Goal: Communication & Community: Ask a question

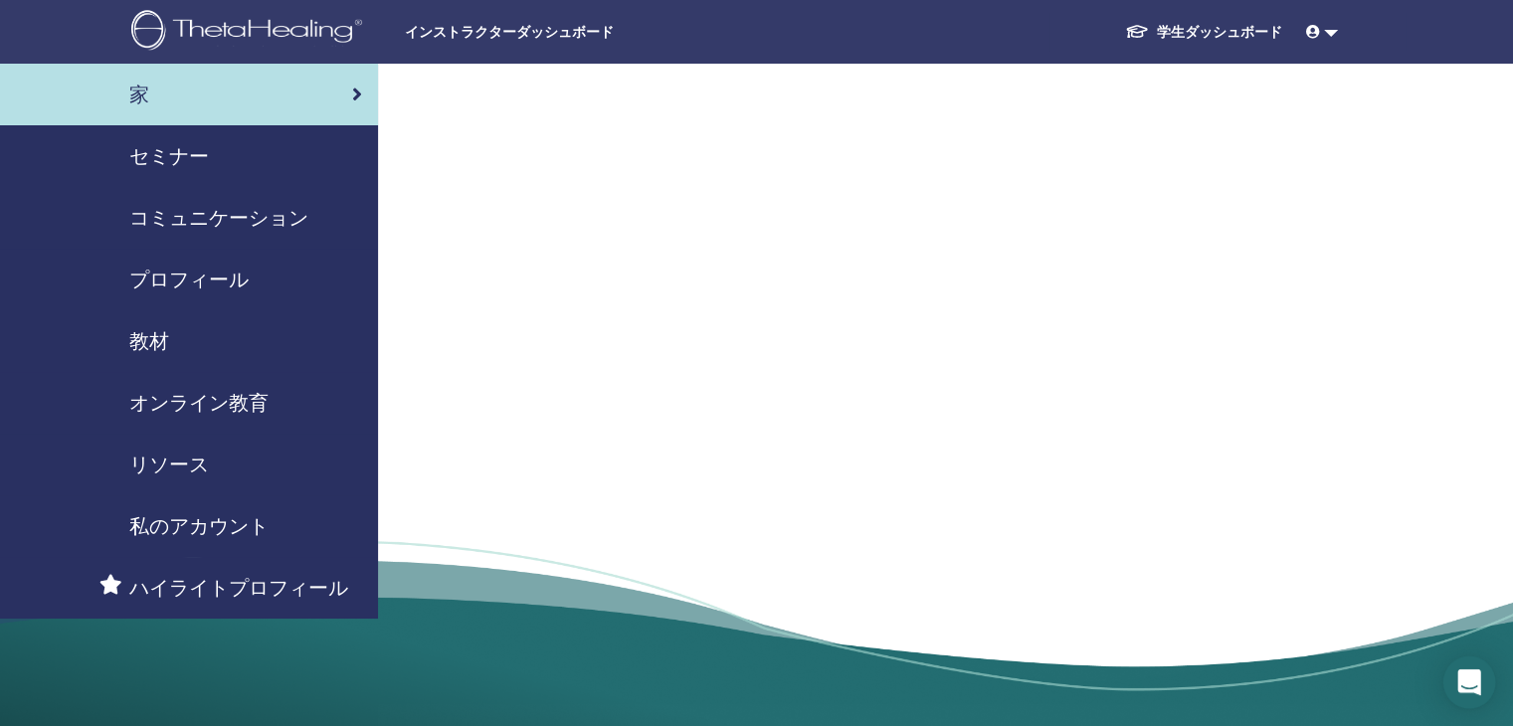
click at [1479, 681] on div "Open Intercom Messenger" at bounding box center [1470, 683] width 53 height 53
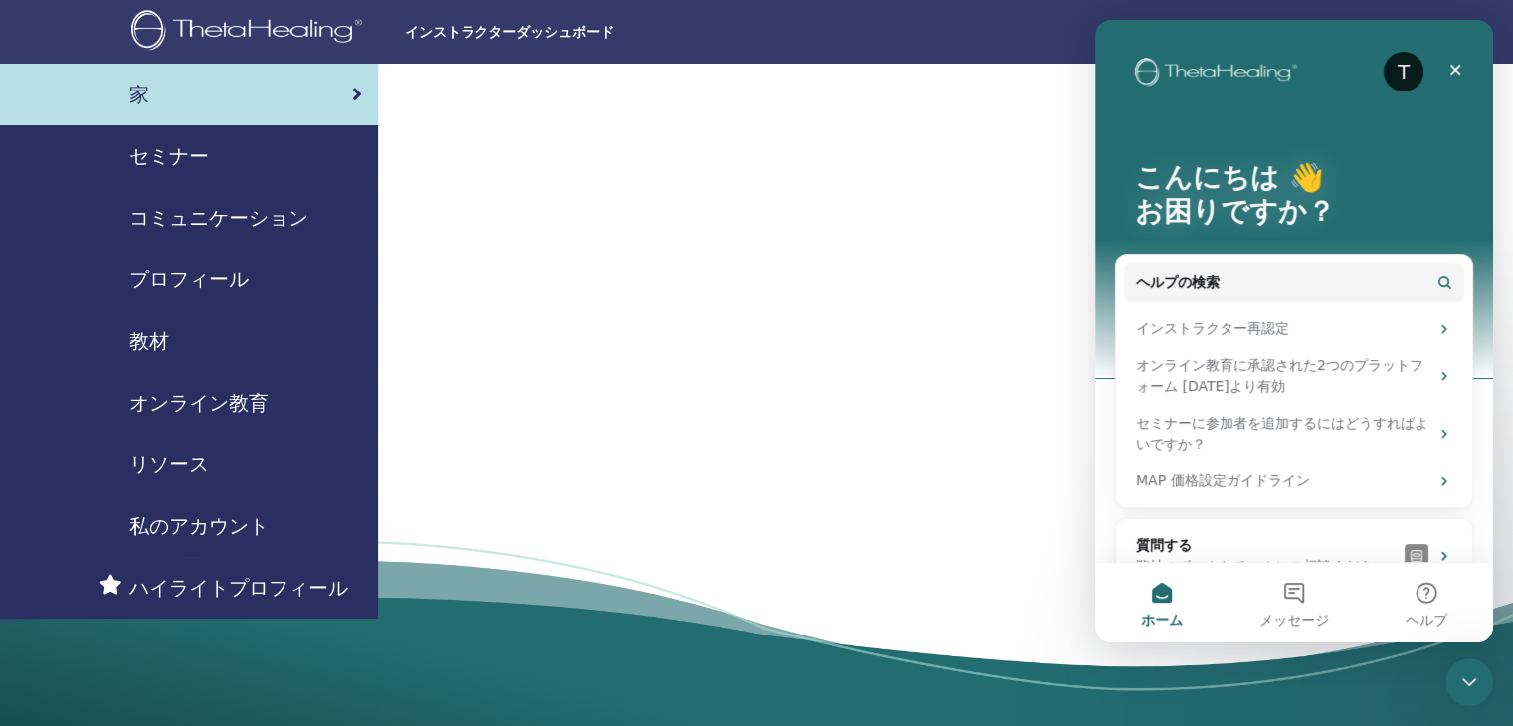
scroll to position [41, 0]
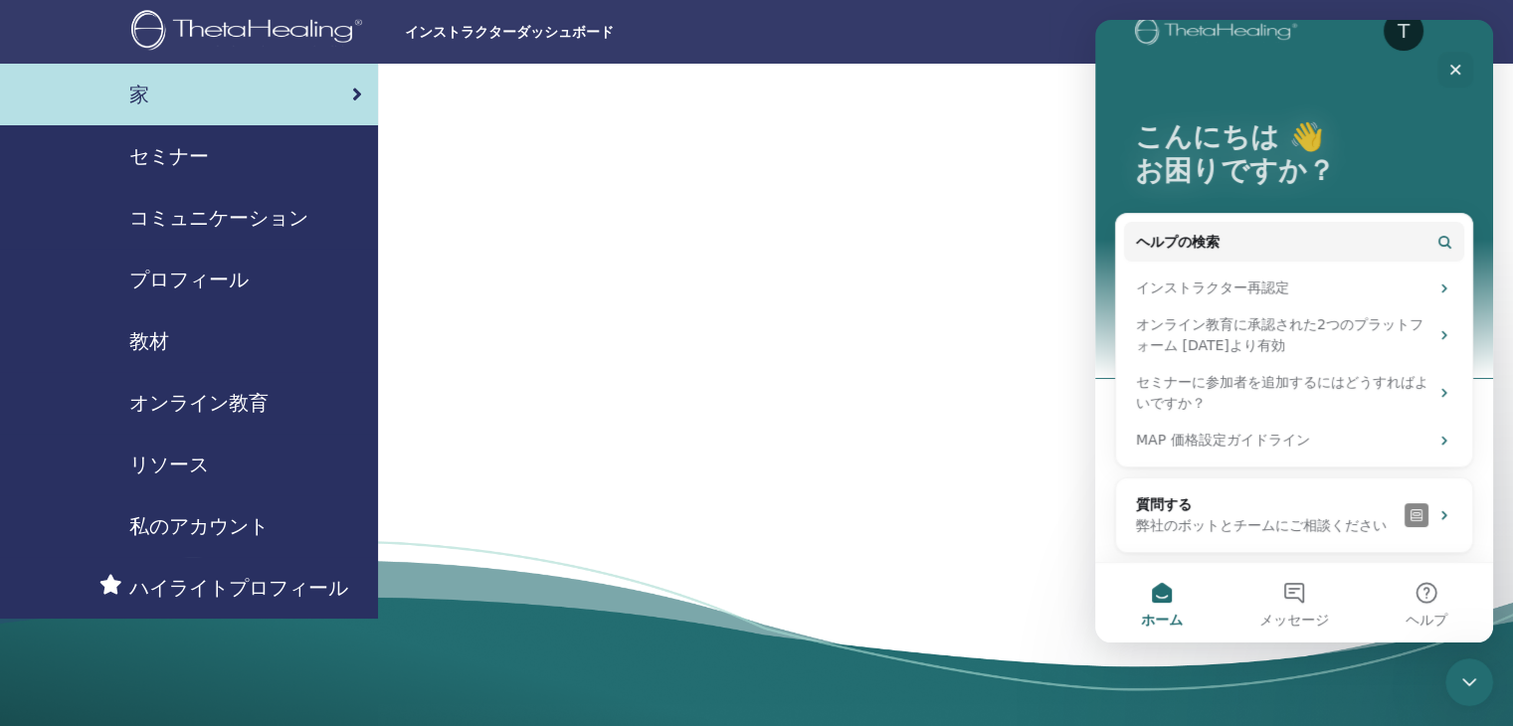
drag, startPoint x: 1486, startPoint y: 295, endPoint x: 2588, endPoint y: 374, distance: 1104.3
click at [1234, 242] on button "ヘルプの検索" at bounding box center [1294, 242] width 340 height 40
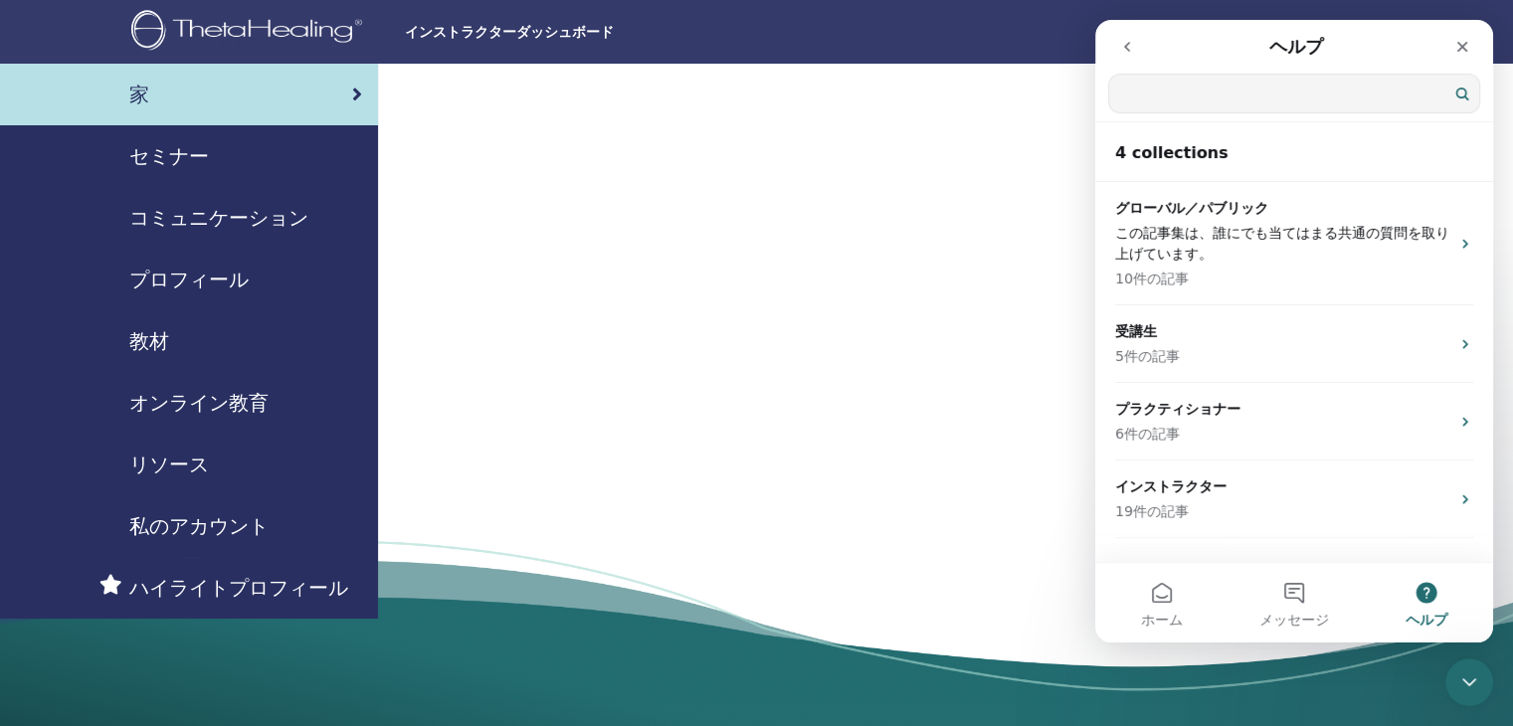
scroll to position [0, 0]
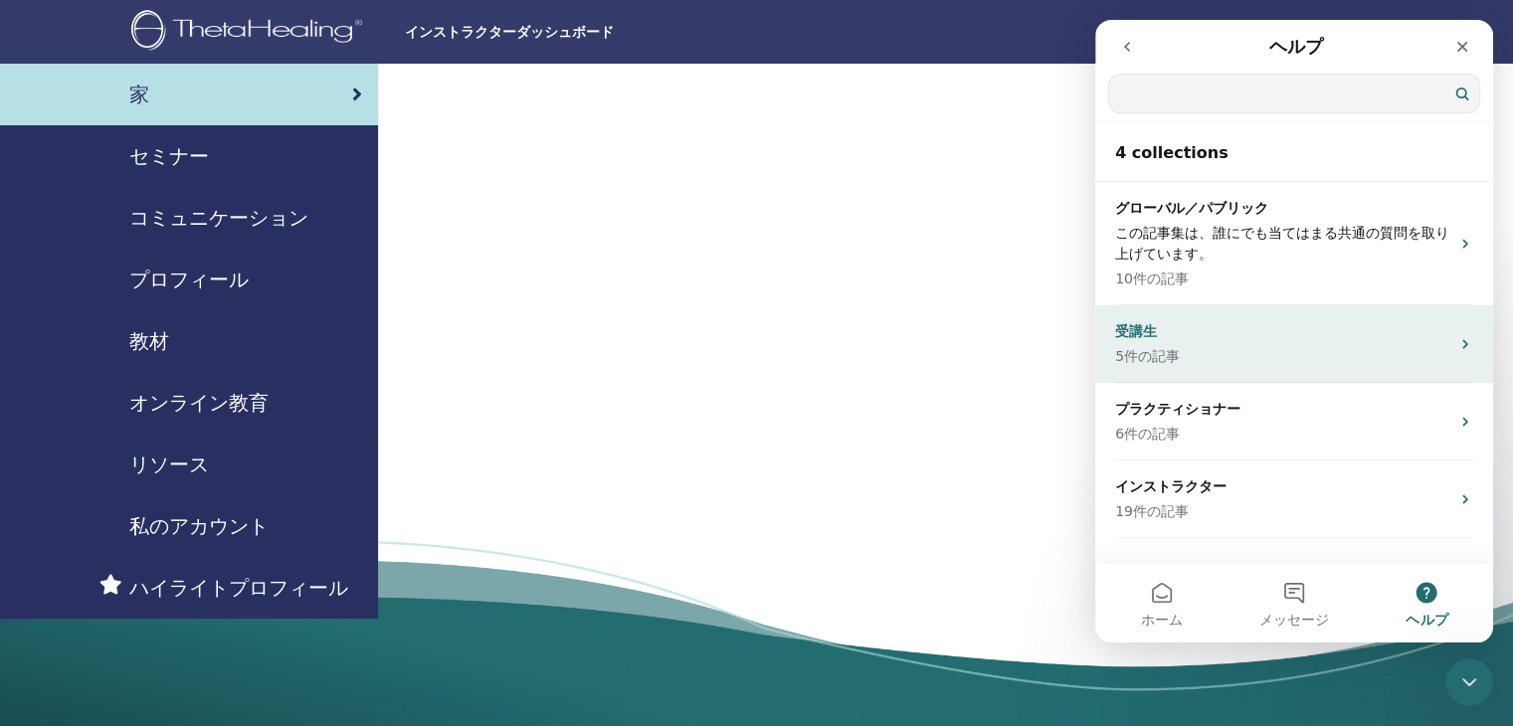
click at [1321, 331] on p "受講生" at bounding box center [1282, 331] width 334 height 21
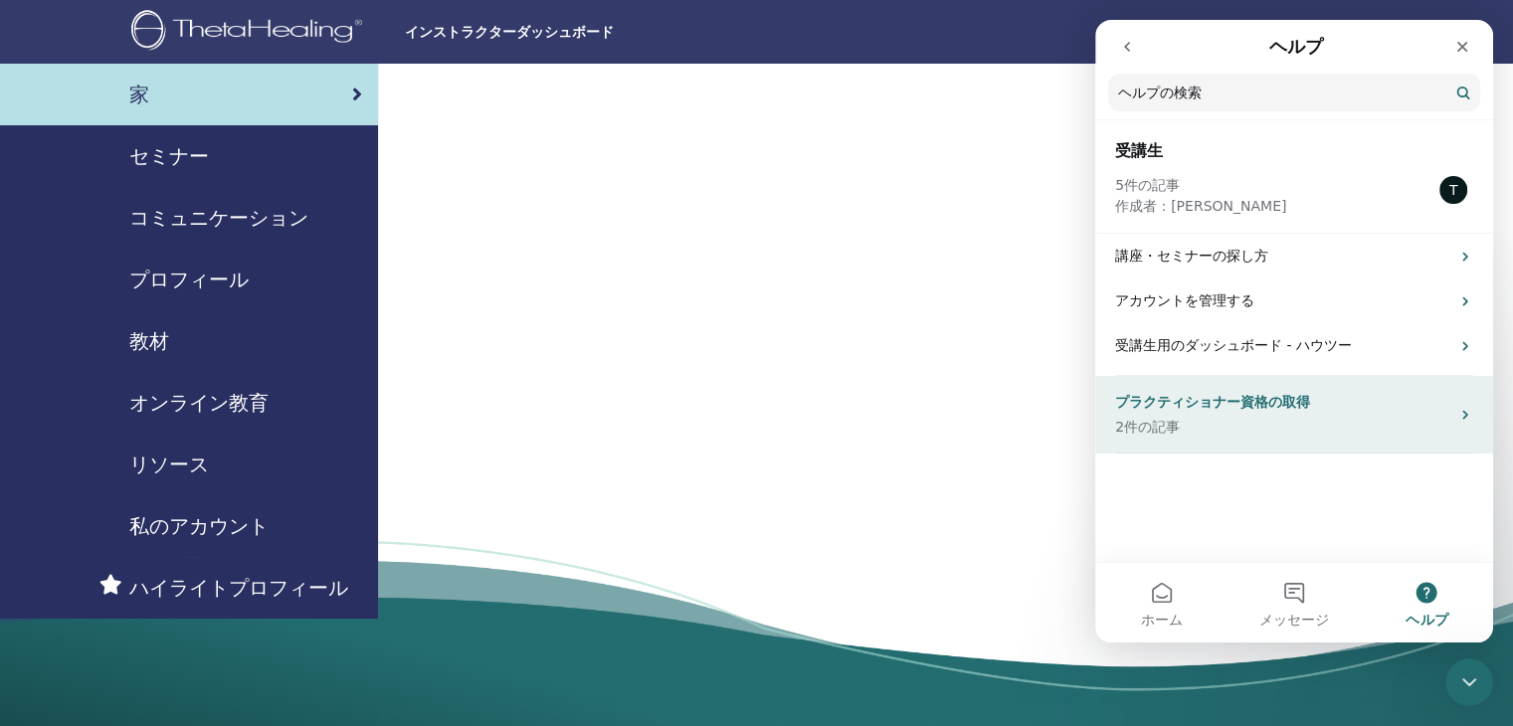
click at [1307, 411] on p "プラクティショナー資格の取得" at bounding box center [1282, 402] width 334 height 21
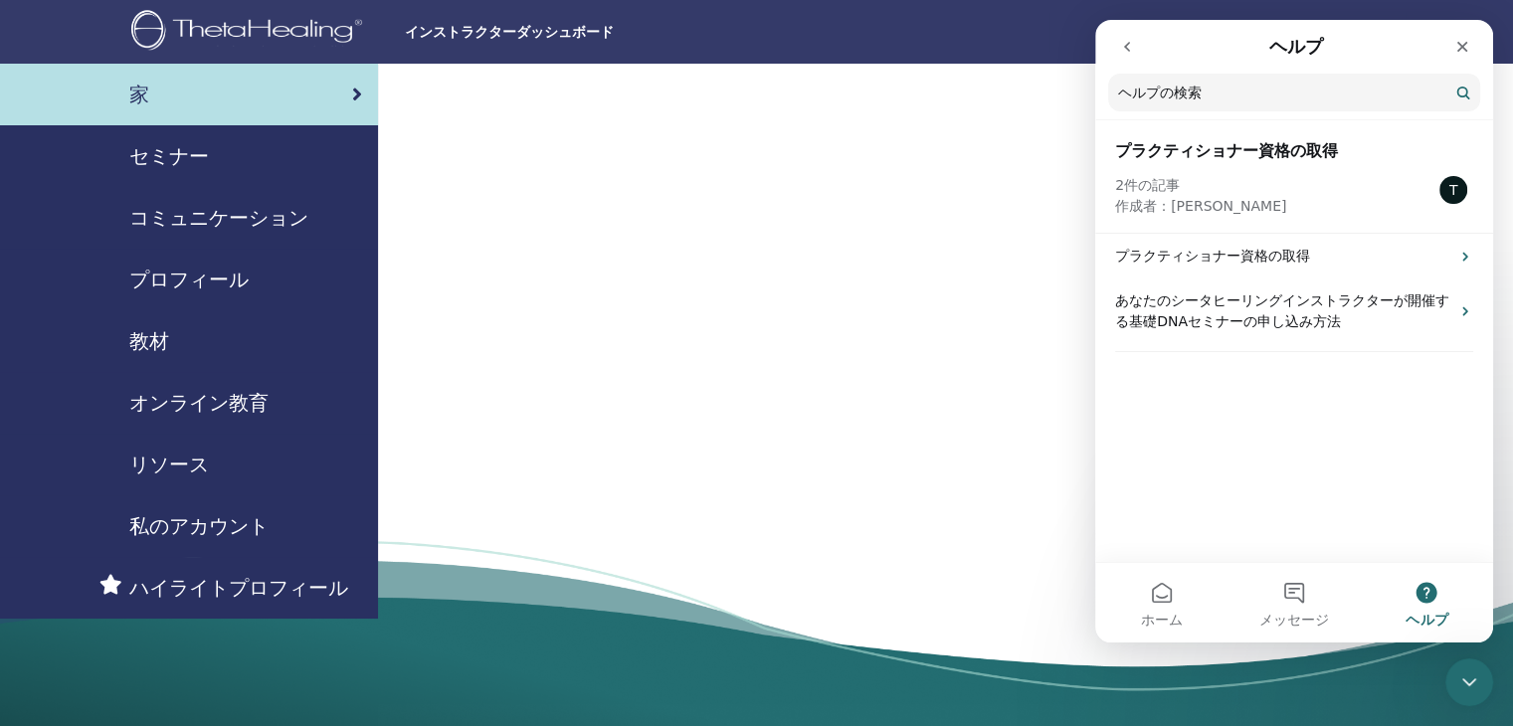
click at [1130, 55] on button "go back" at bounding box center [1127, 47] width 38 height 38
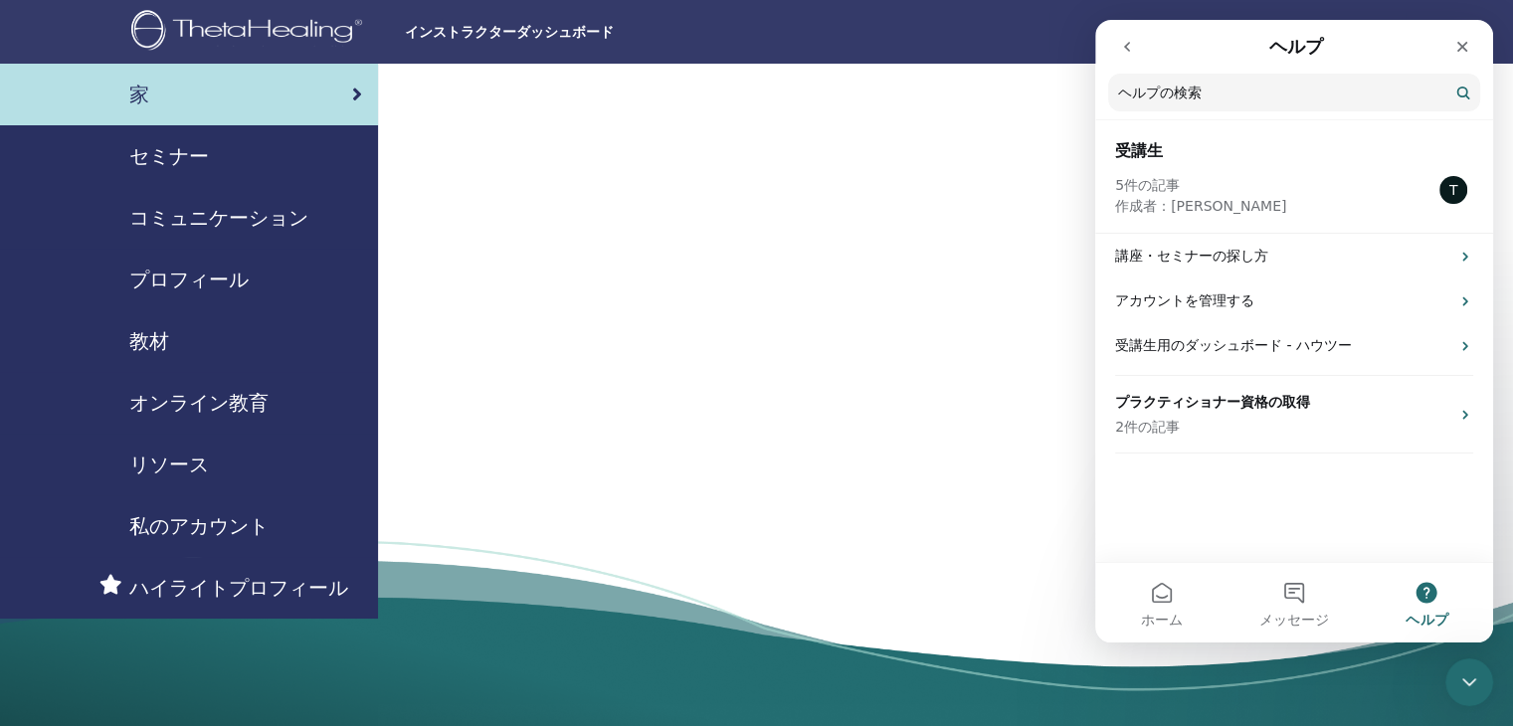
click at [1126, 50] on icon "go back" at bounding box center [1127, 47] width 16 height 16
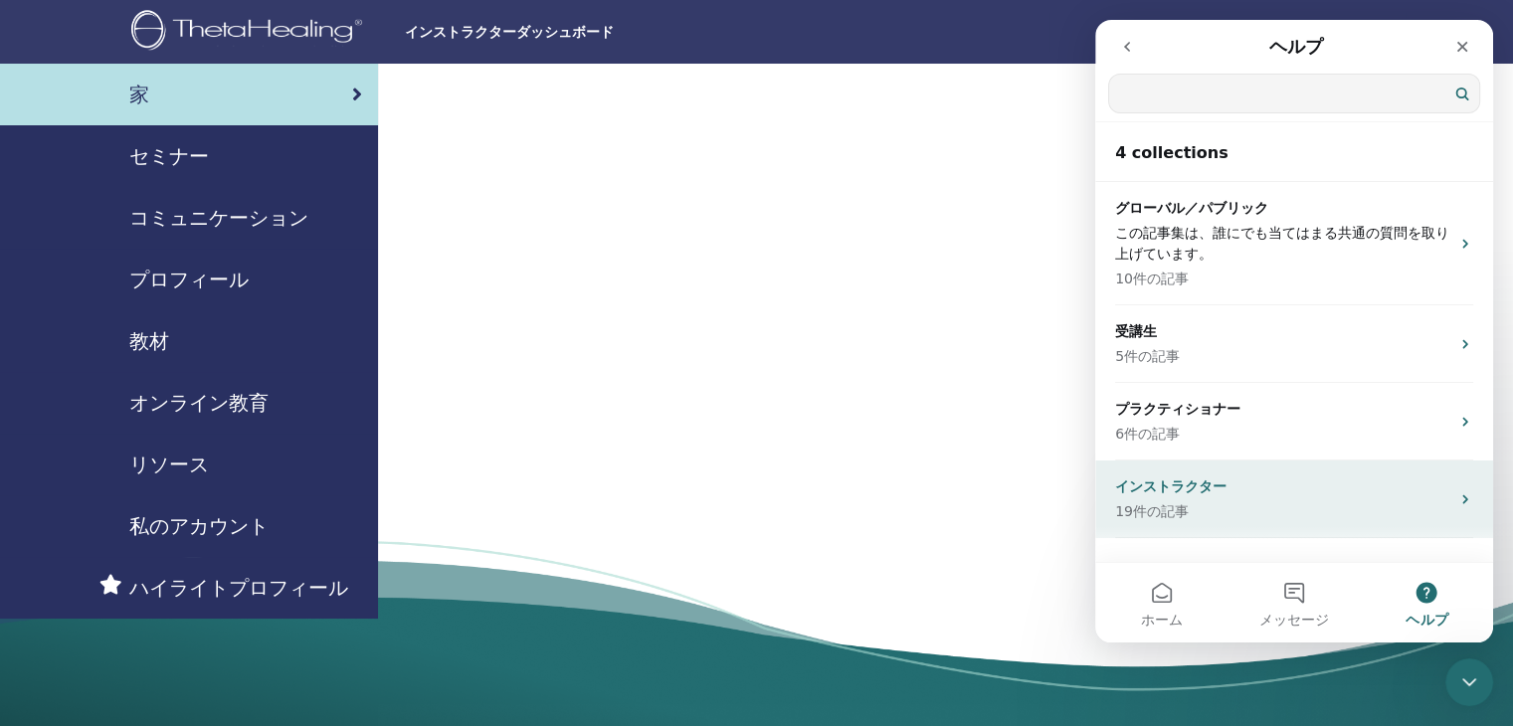
click at [1282, 497] on div "インストラクター 19件の記事" at bounding box center [1282, 500] width 334 height 46
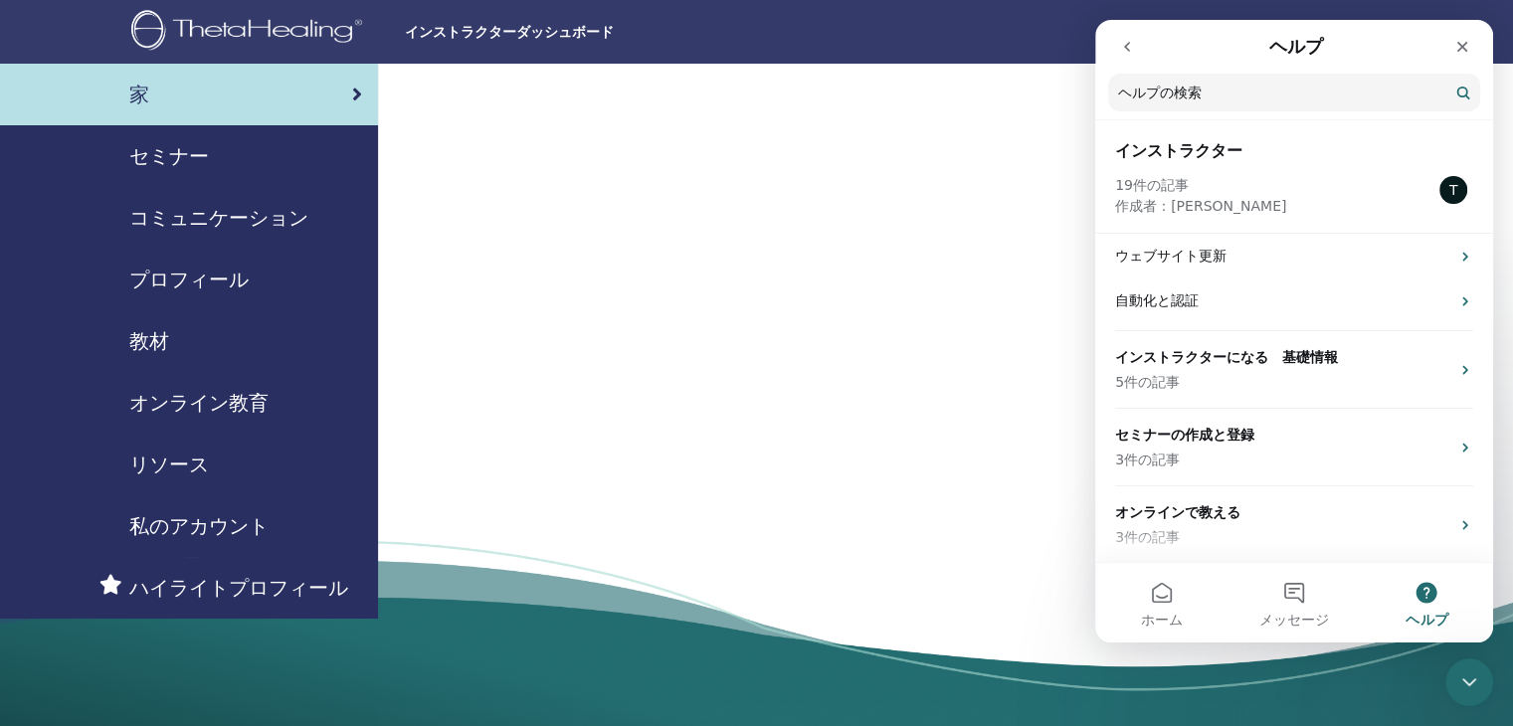
scroll to position [16, 0]
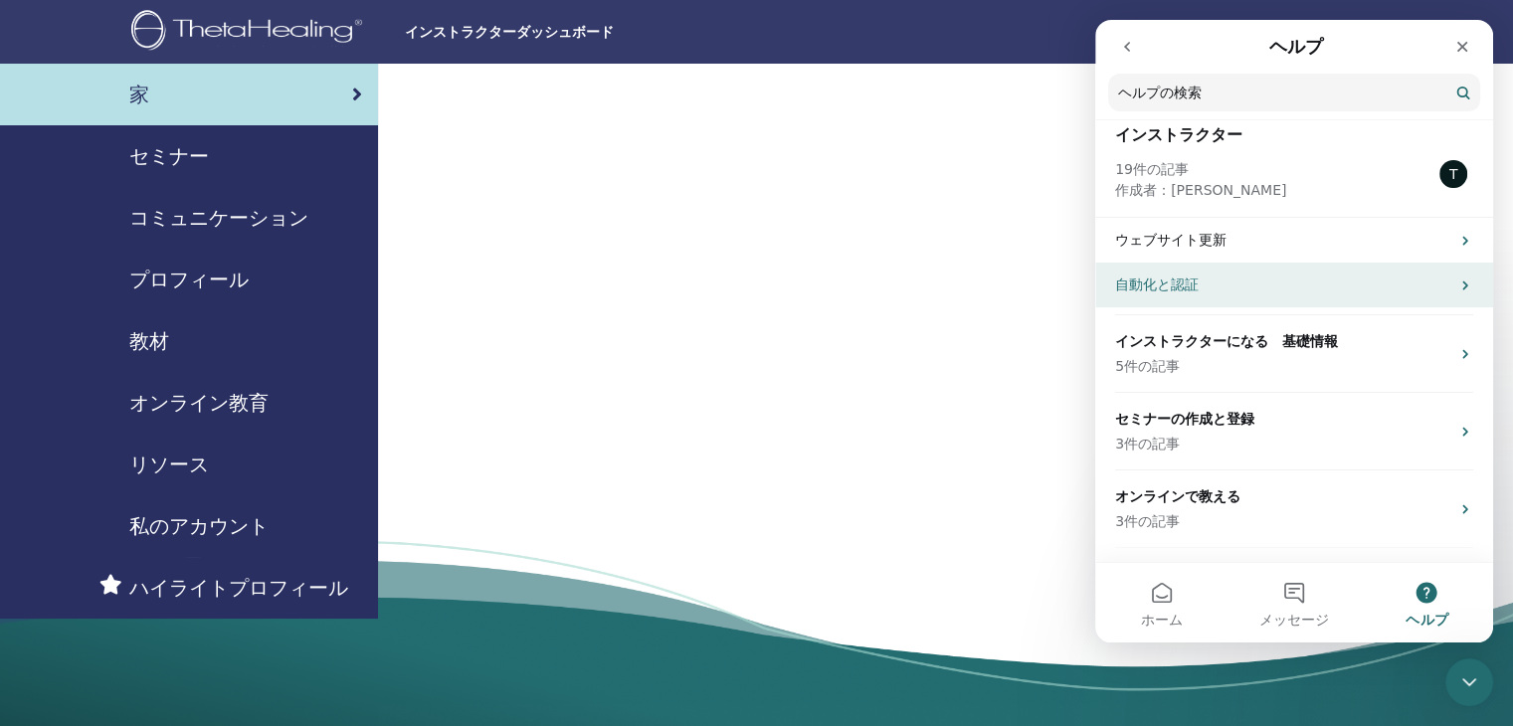
click at [1306, 284] on p "自動化と認証" at bounding box center [1282, 285] width 334 height 21
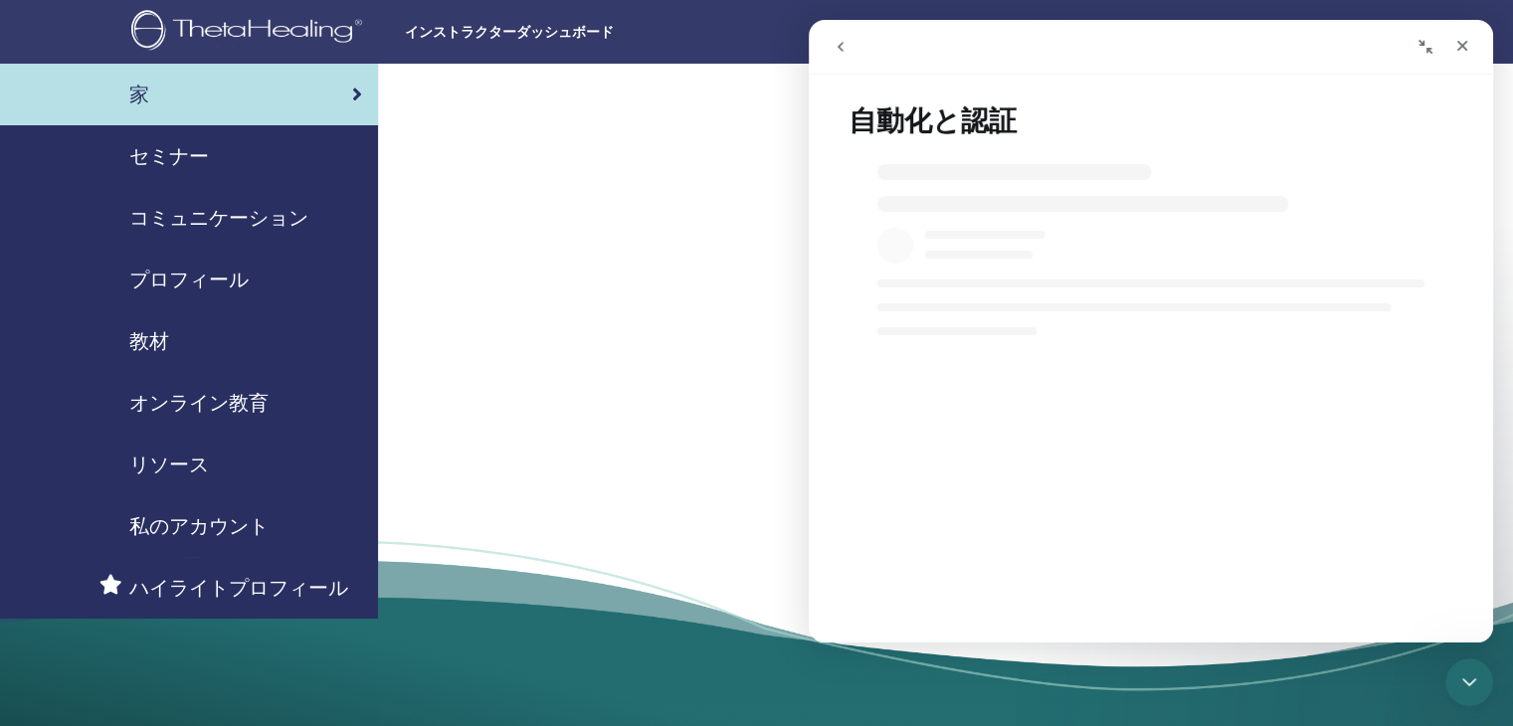
select select "**"
click at [835, 43] on icon "go back" at bounding box center [841, 47] width 16 height 16
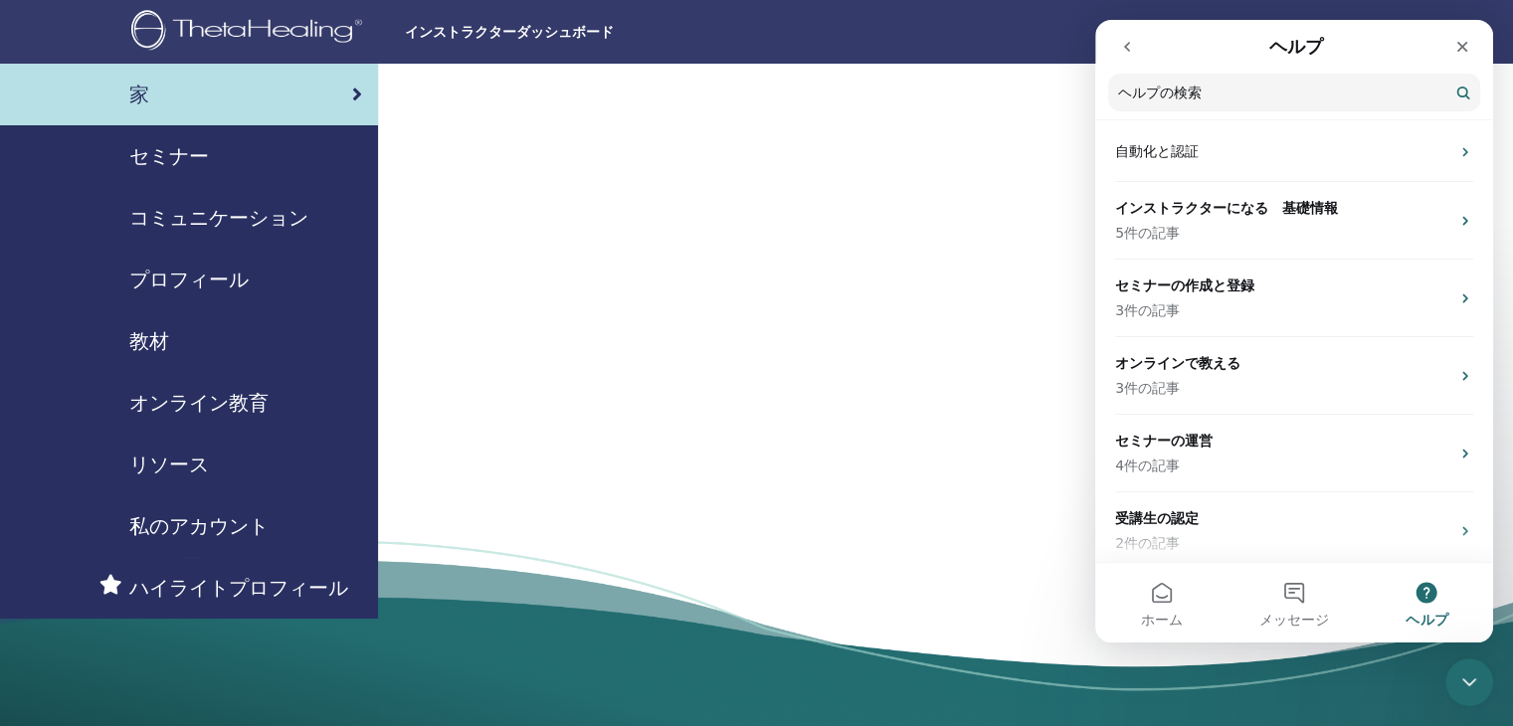
scroll to position [157, 0]
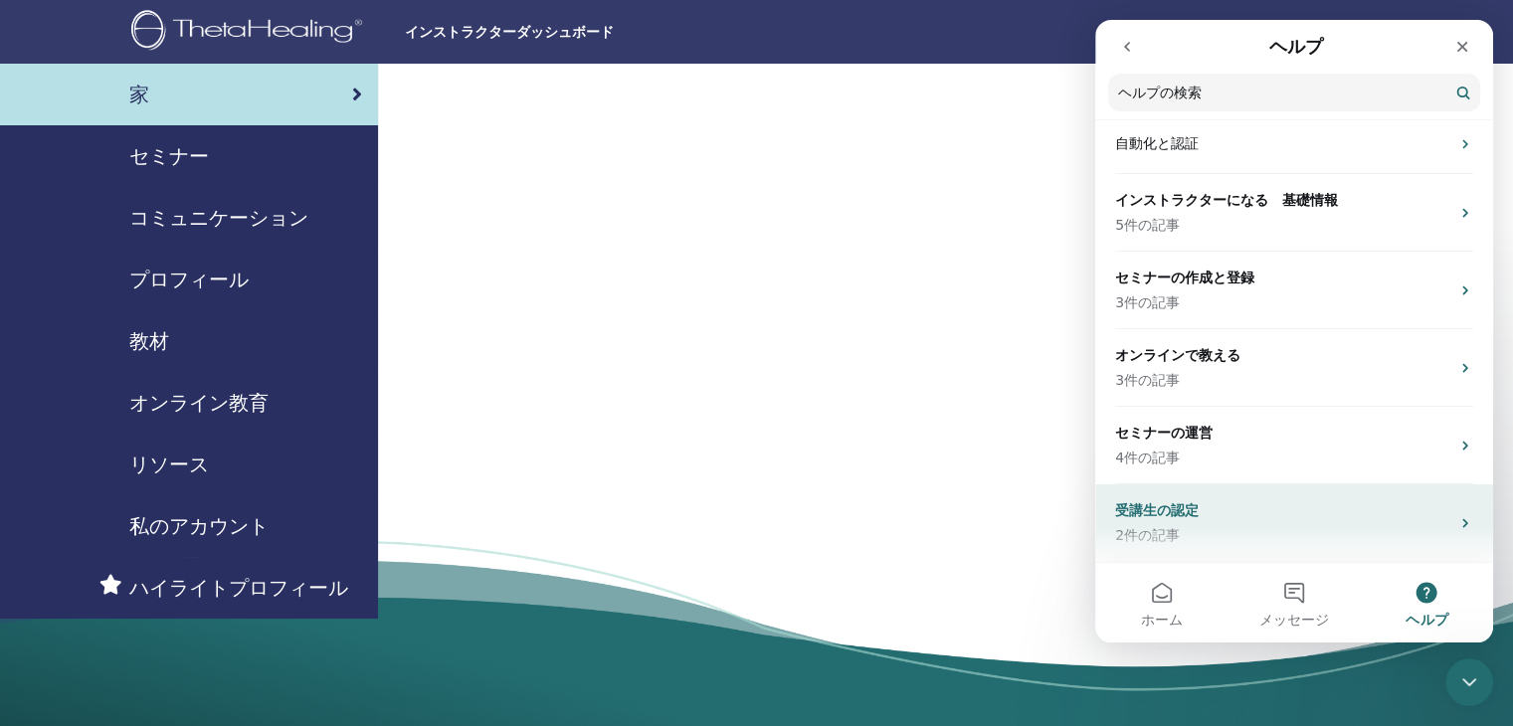
click at [1318, 529] on p "2件の記事" at bounding box center [1282, 535] width 334 height 21
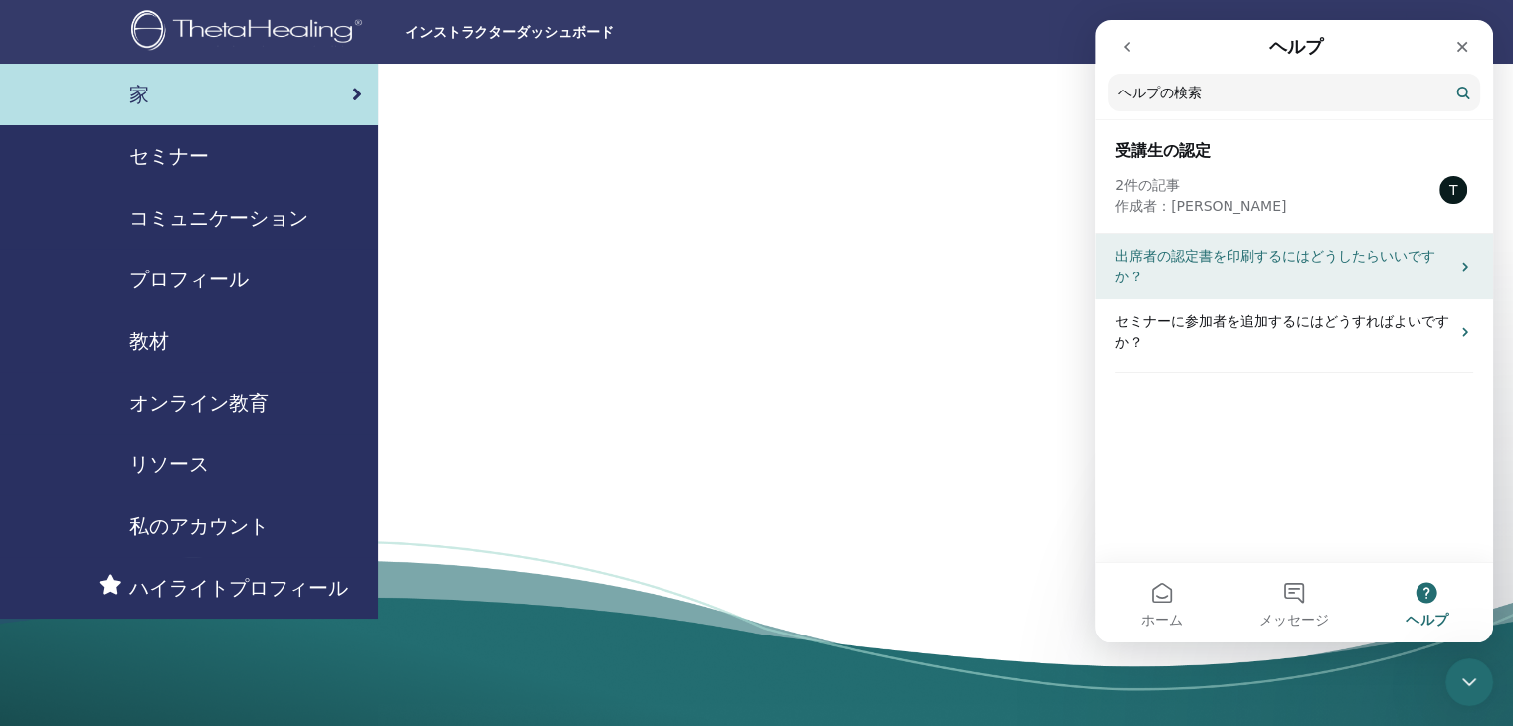
click at [1263, 259] on p "出席者の認定書を印刷するにはどうしたらいいですか？" at bounding box center [1282, 267] width 334 height 42
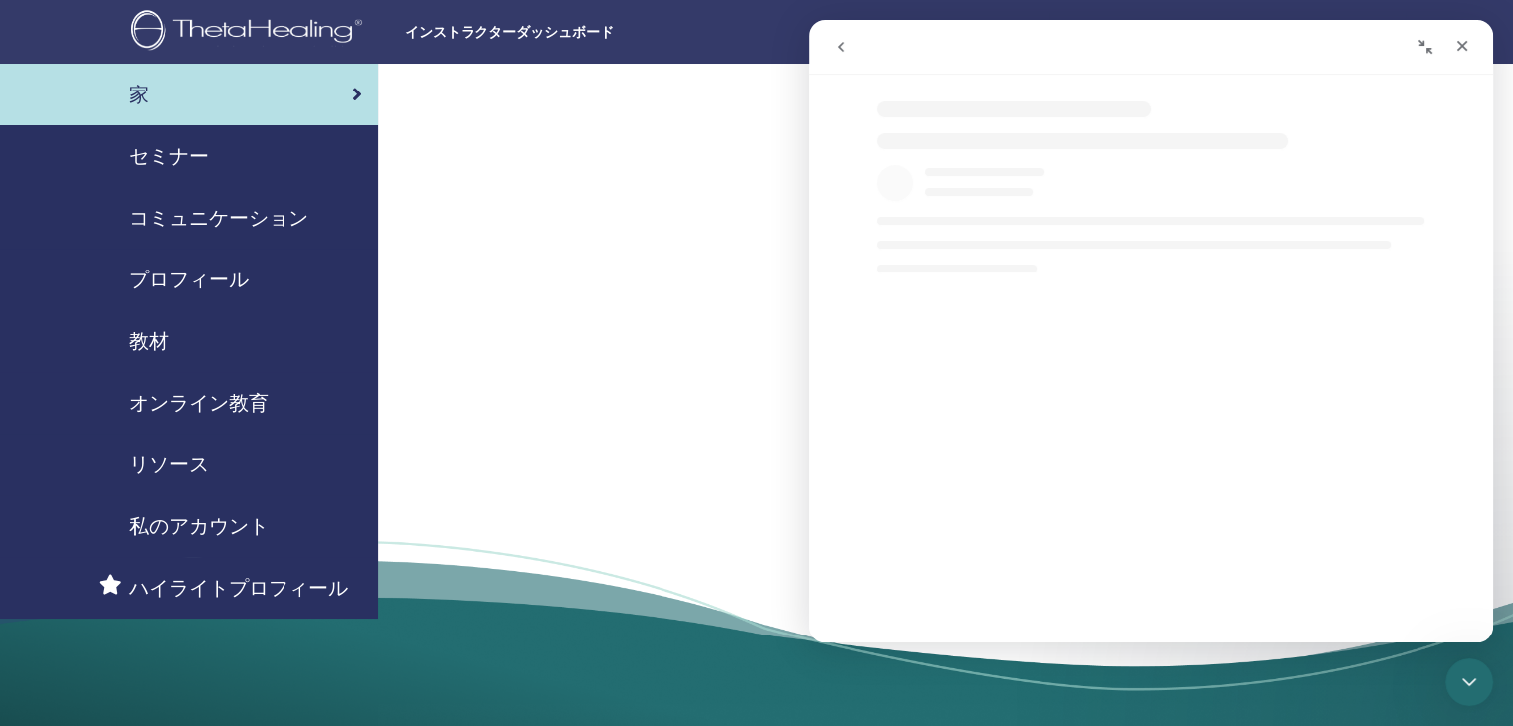
click at [1226, 357] on h1 "出席者の認定書を印刷するにはどうしたらいいですか？" at bounding box center [1171, 323] width 685 height 97
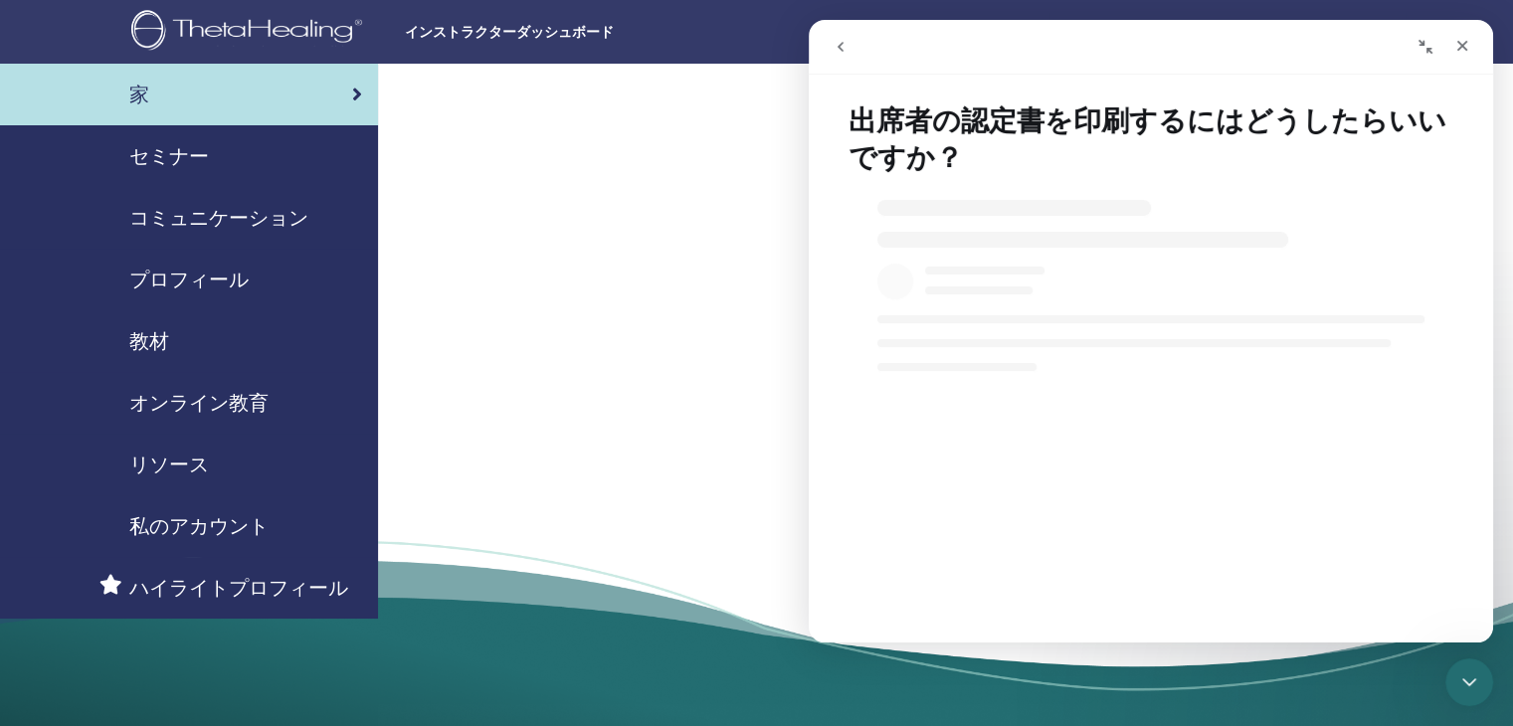
select select "**"
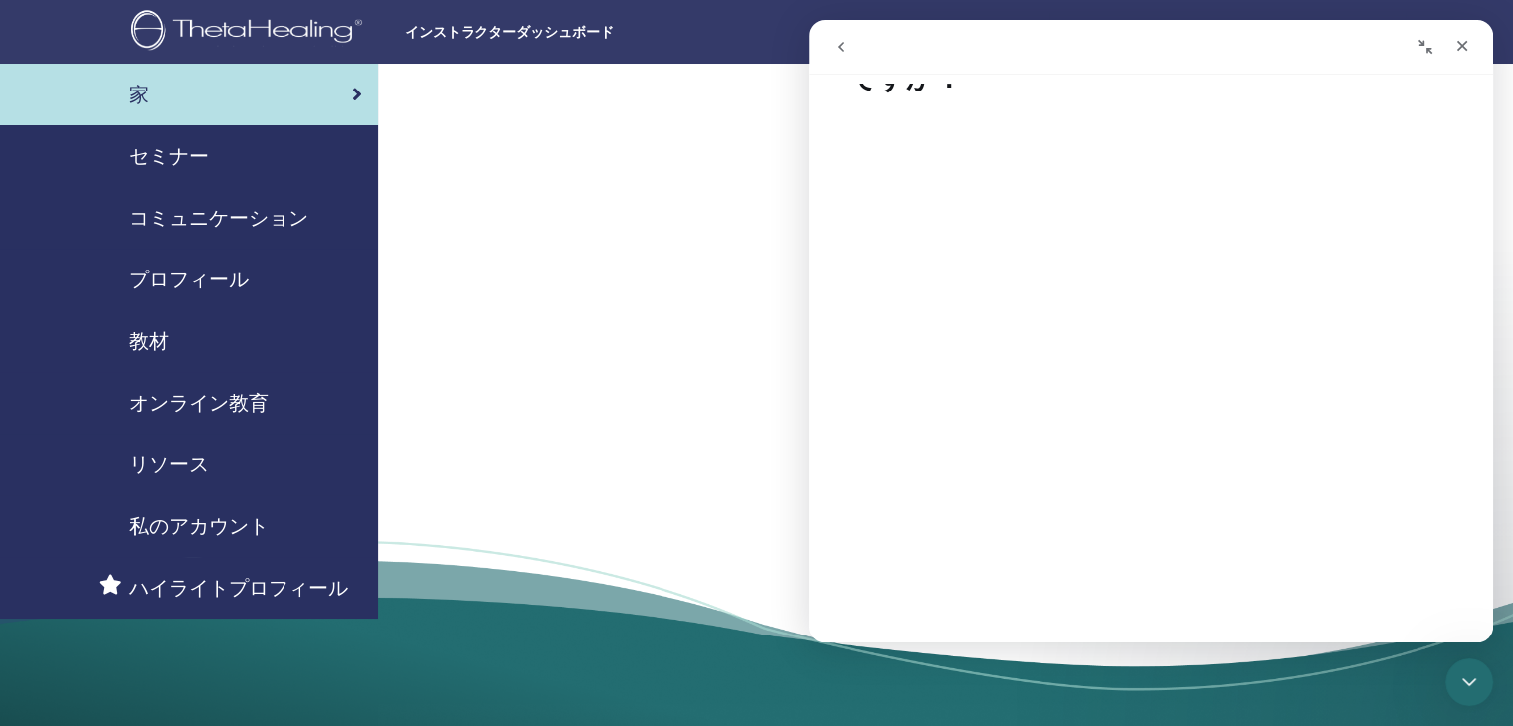
scroll to position [119, 0]
click at [256, 149] on div "セミナー" at bounding box center [189, 156] width 346 height 30
click at [186, 149] on font "セミナー" at bounding box center [169, 156] width 80 height 26
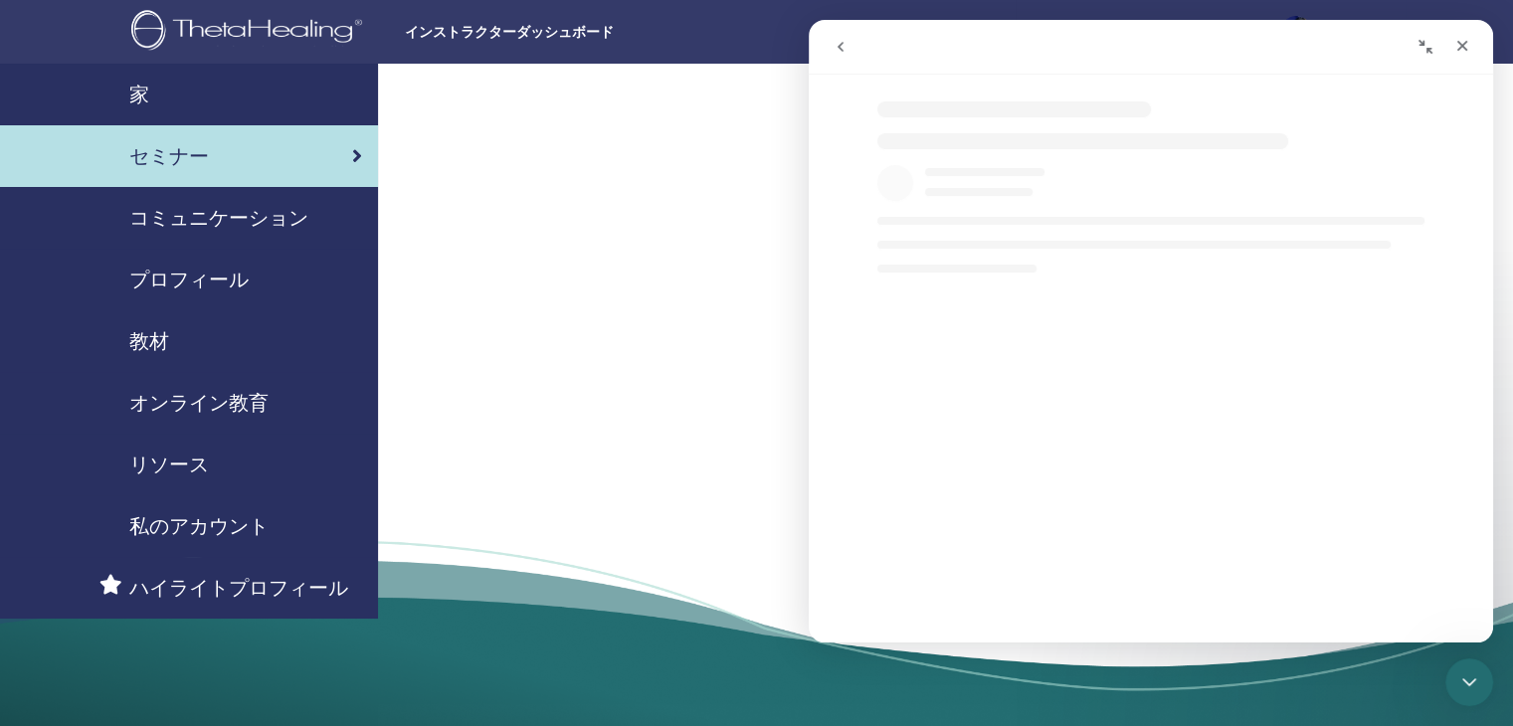
select select "**"
drag, startPoint x: 1240, startPoint y: 50, endPoint x: 1238, endPoint y: 77, distance: 26.9
click at [1238, 77] on div "**********" at bounding box center [1151, 331] width 685 height 623
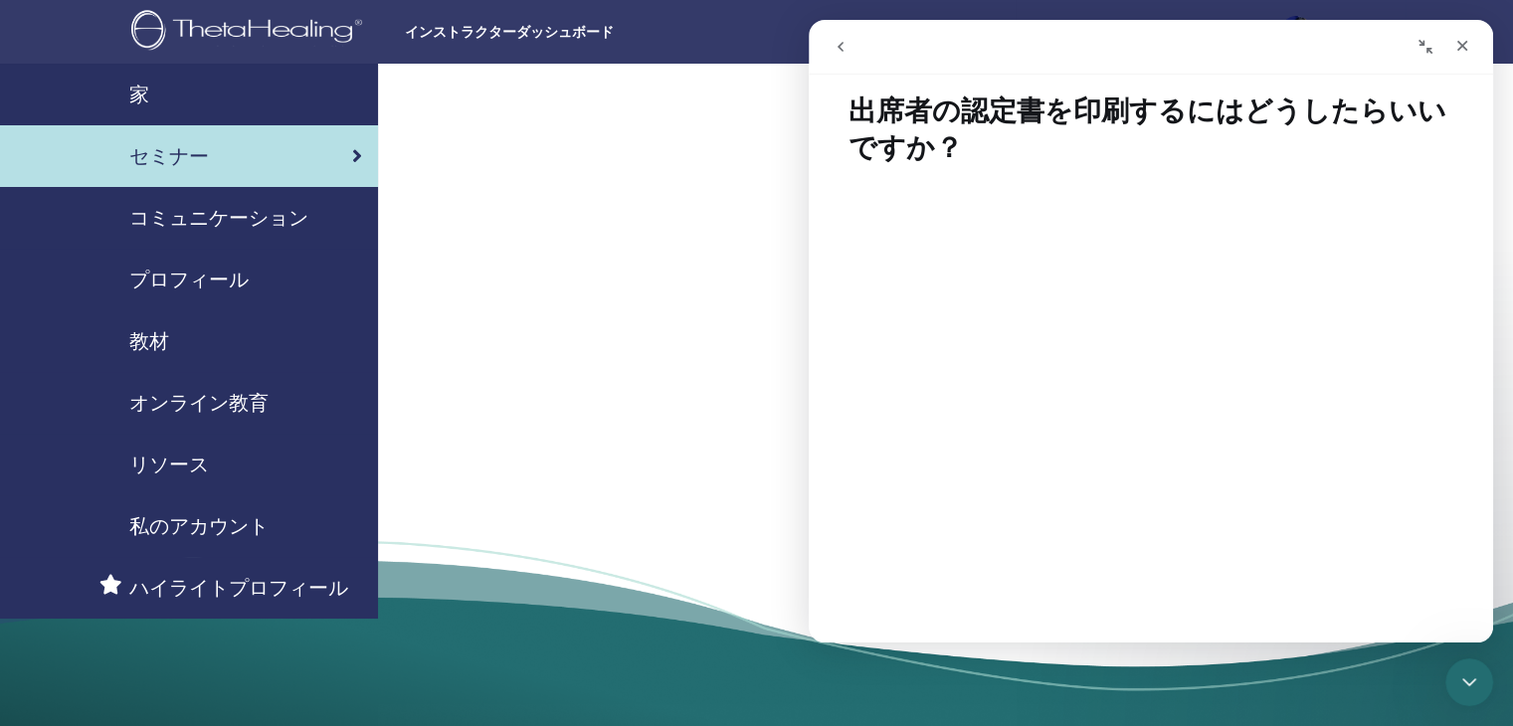
scroll to position [12, 0]
click at [1430, 52] on icon "ウィンドウを操作する" at bounding box center [1426, 47] width 14 height 14
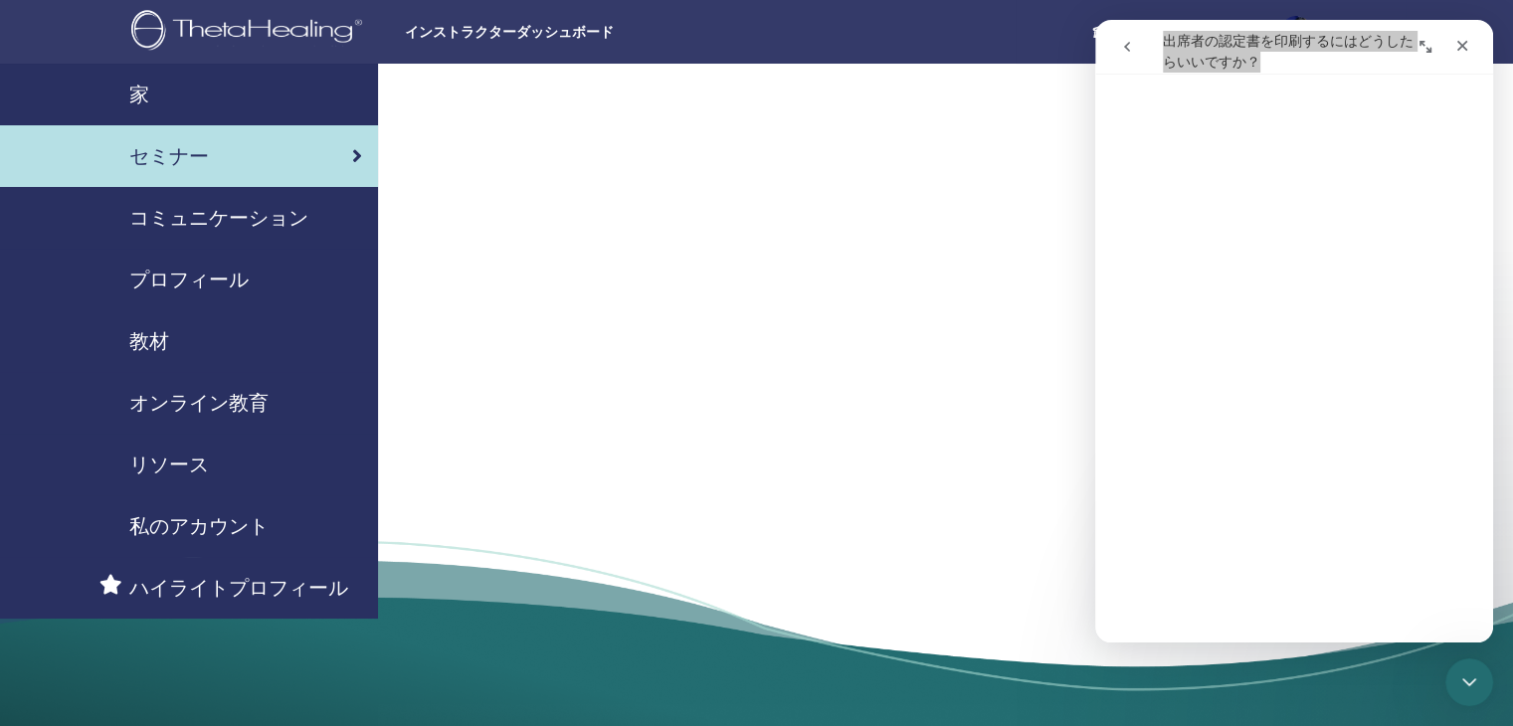
scroll to position [450, 0]
click at [1122, 37] on button "戻る" at bounding box center [1127, 47] width 38 height 38
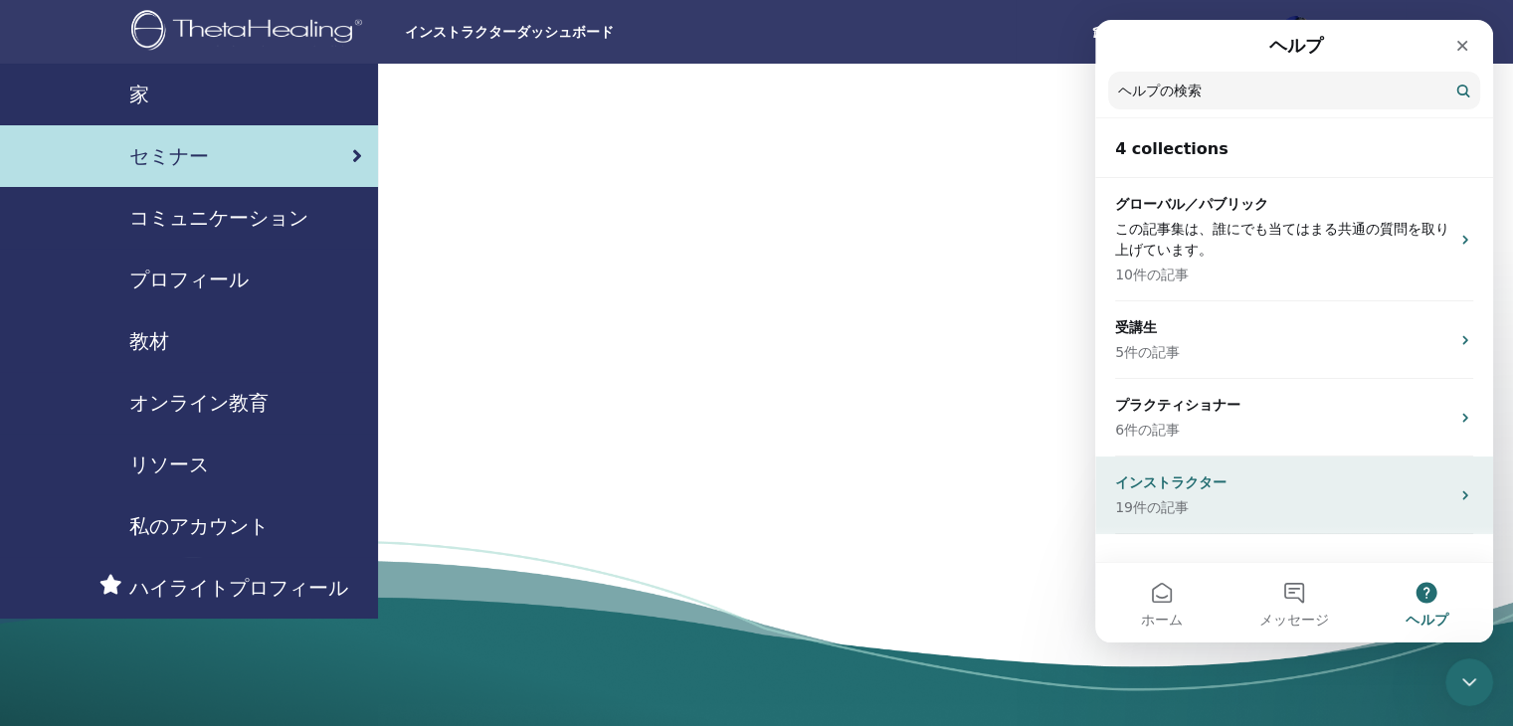
click at [1259, 504] on p "19件の記事" at bounding box center [1282, 507] width 334 height 21
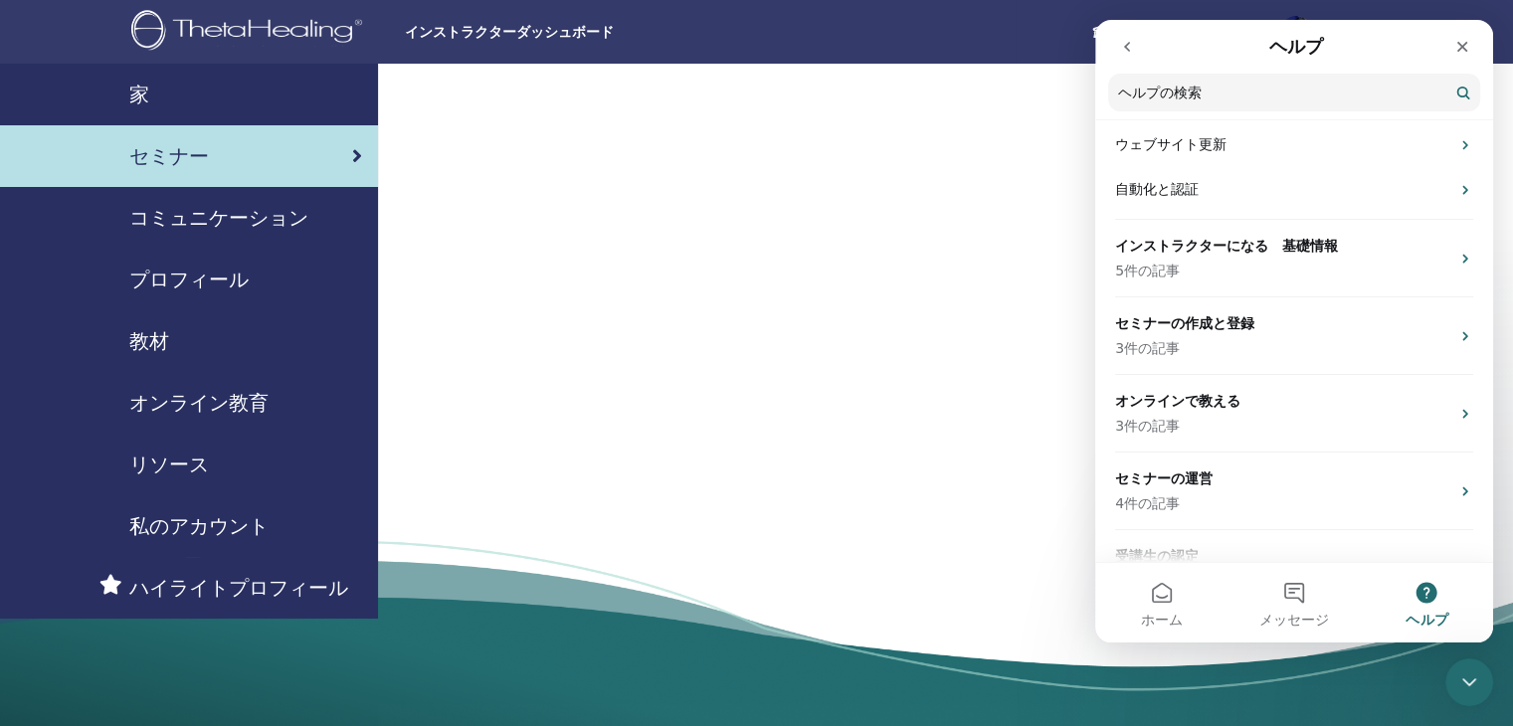
scroll to position [0, 0]
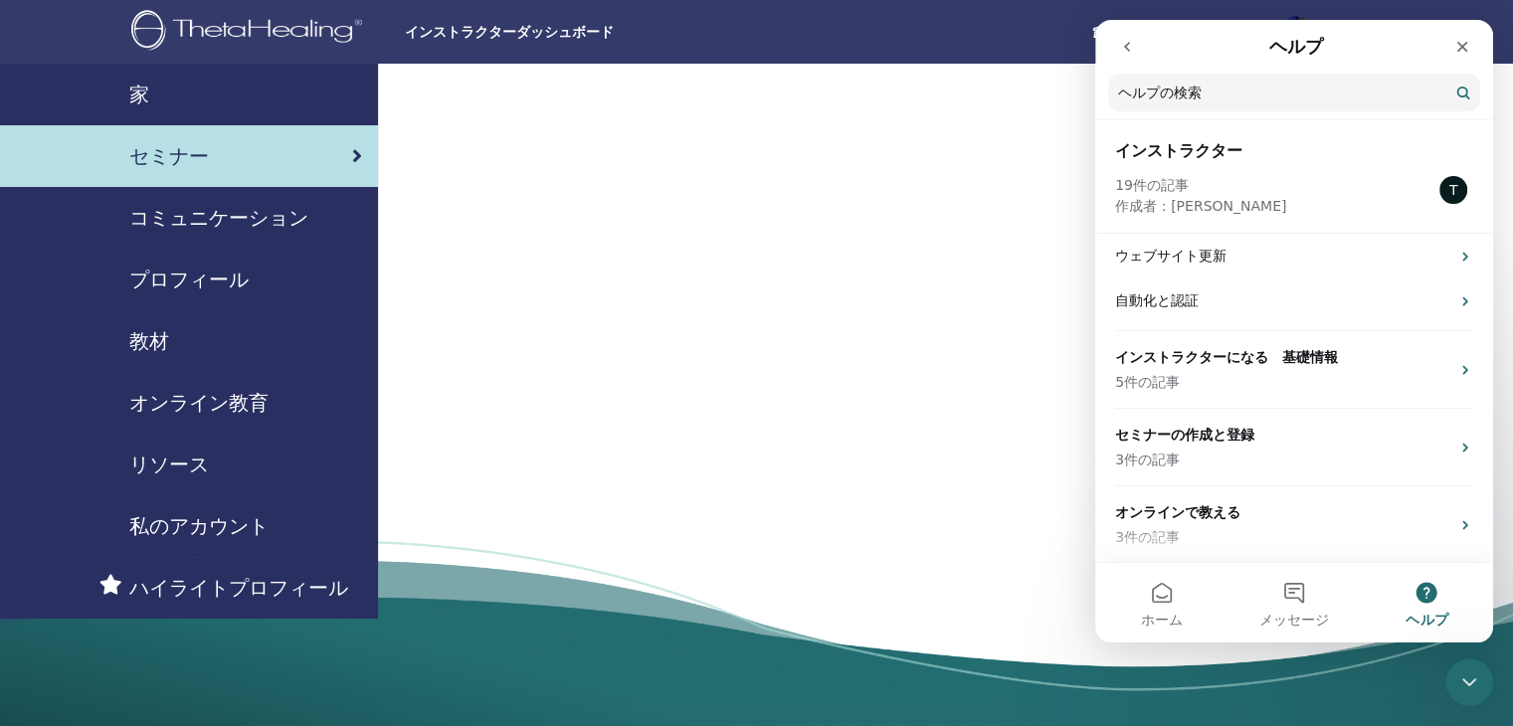
click at [1120, 45] on icon "go back" at bounding box center [1127, 47] width 16 height 16
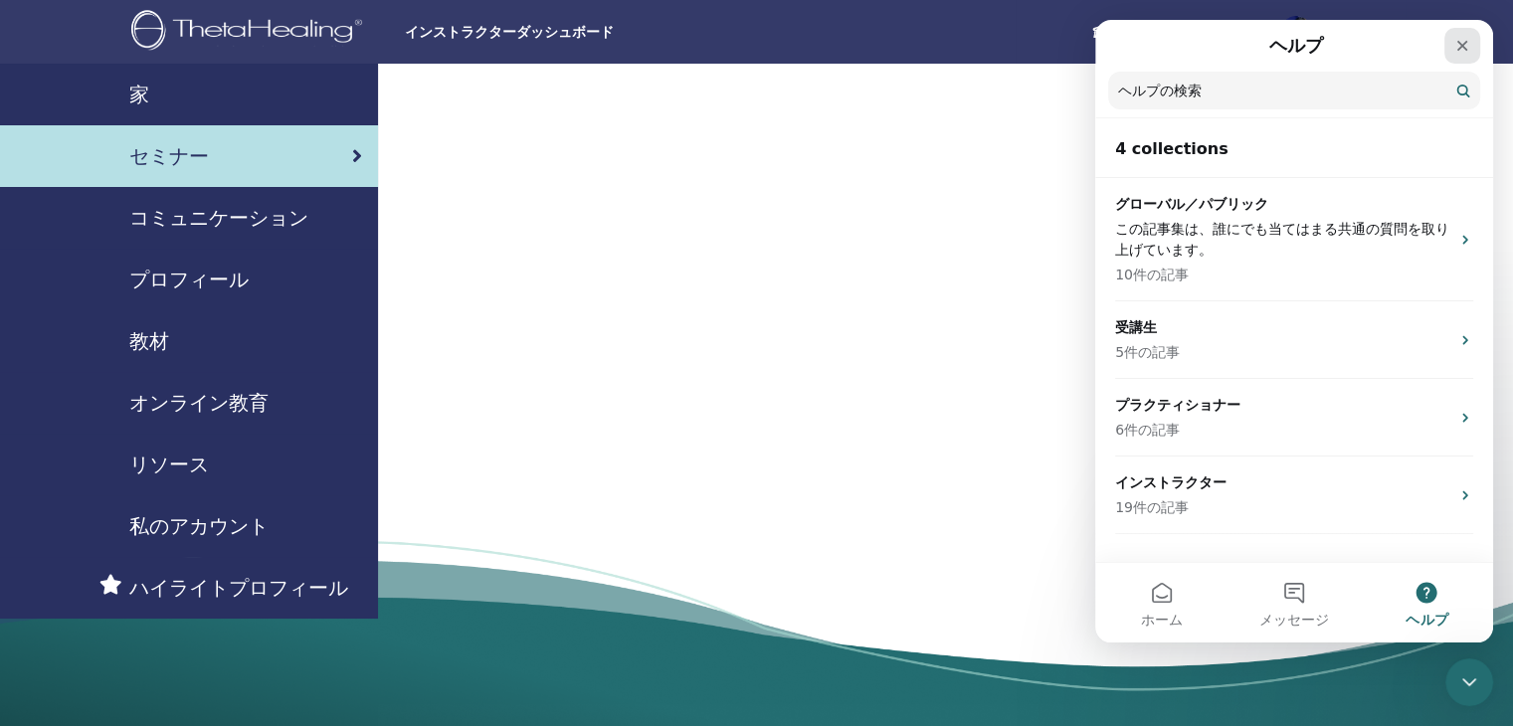
click at [1458, 48] on icon "クローズ" at bounding box center [1463, 46] width 16 height 16
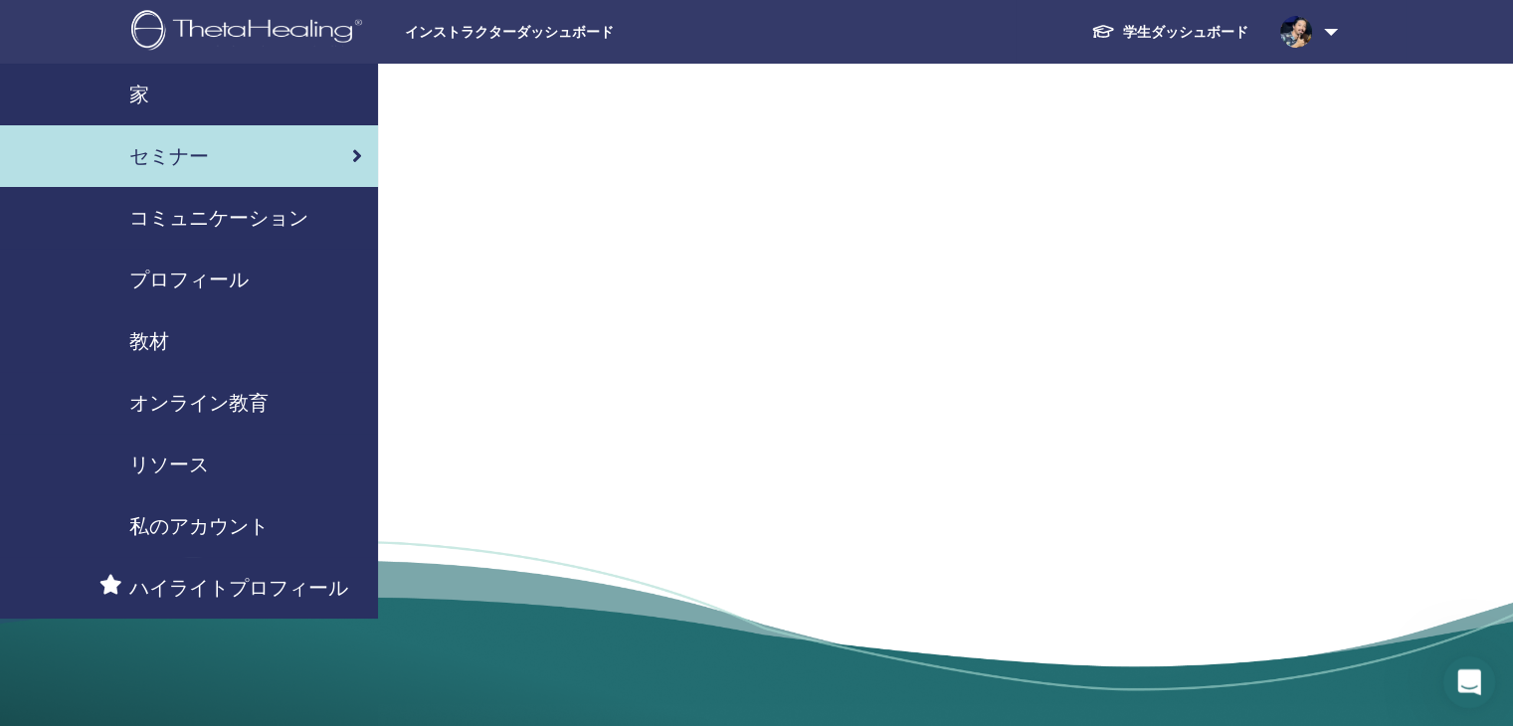
click at [1455, 678] on icon "Intercom Messengerを開く" at bounding box center [1467, 680] width 33 height 33
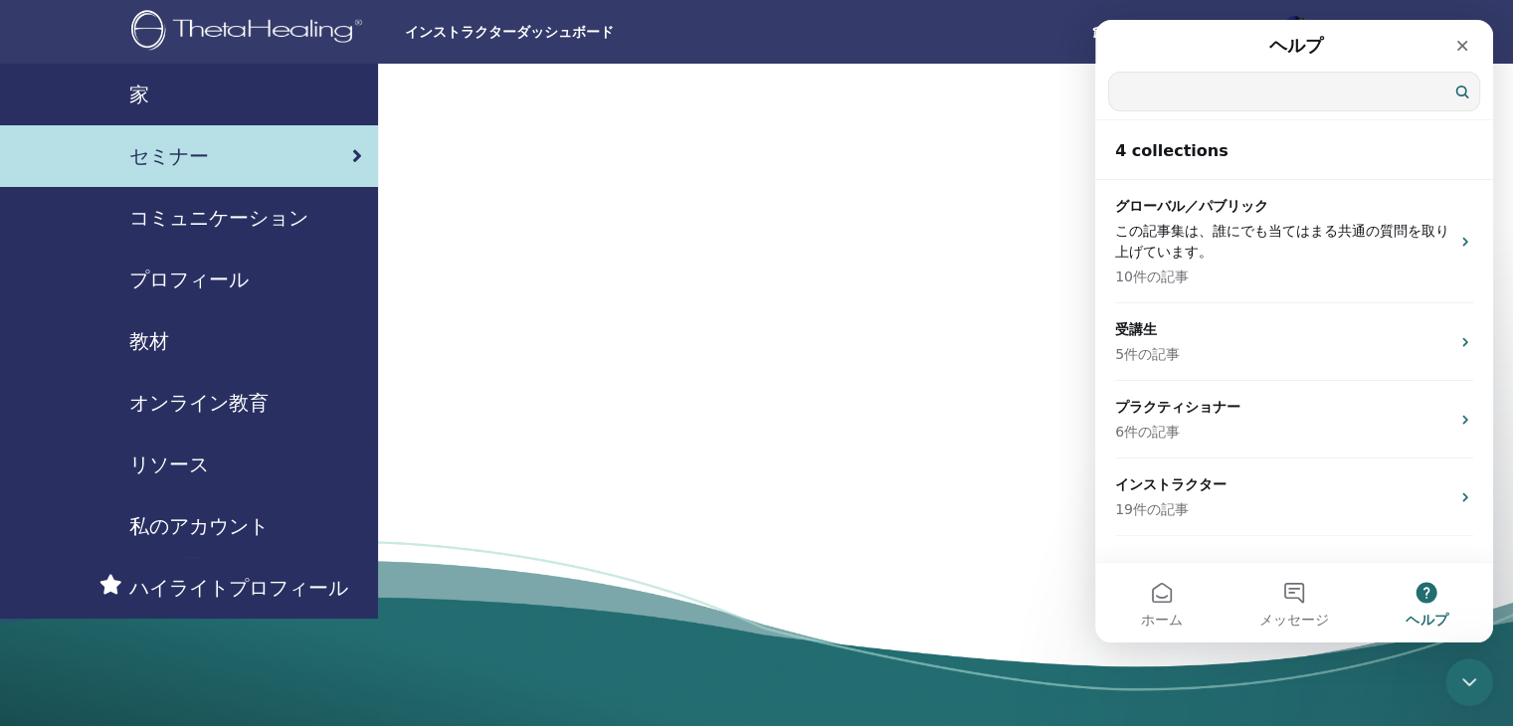
click at [1259, 98] on input "ヘルプの検索" at bounding box center [1294, 92] width 370 height 38
click at [1278, 594] on button "メッセージ" at bounding box center [1294, 603] width 132 height 80
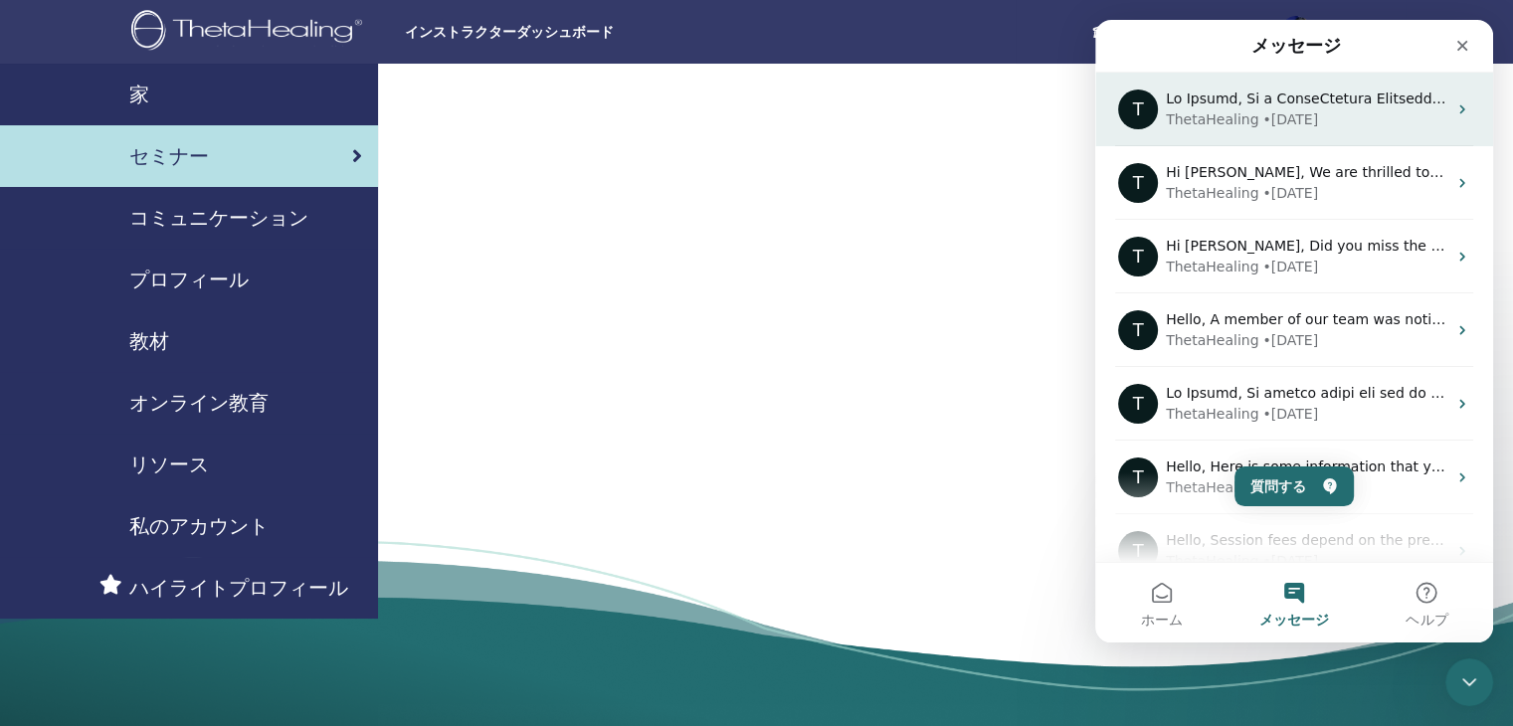
click at [1328, 112] on div "ThetaHealing • 16週間前" at bounding box center [1306, 119] width 281 height 21
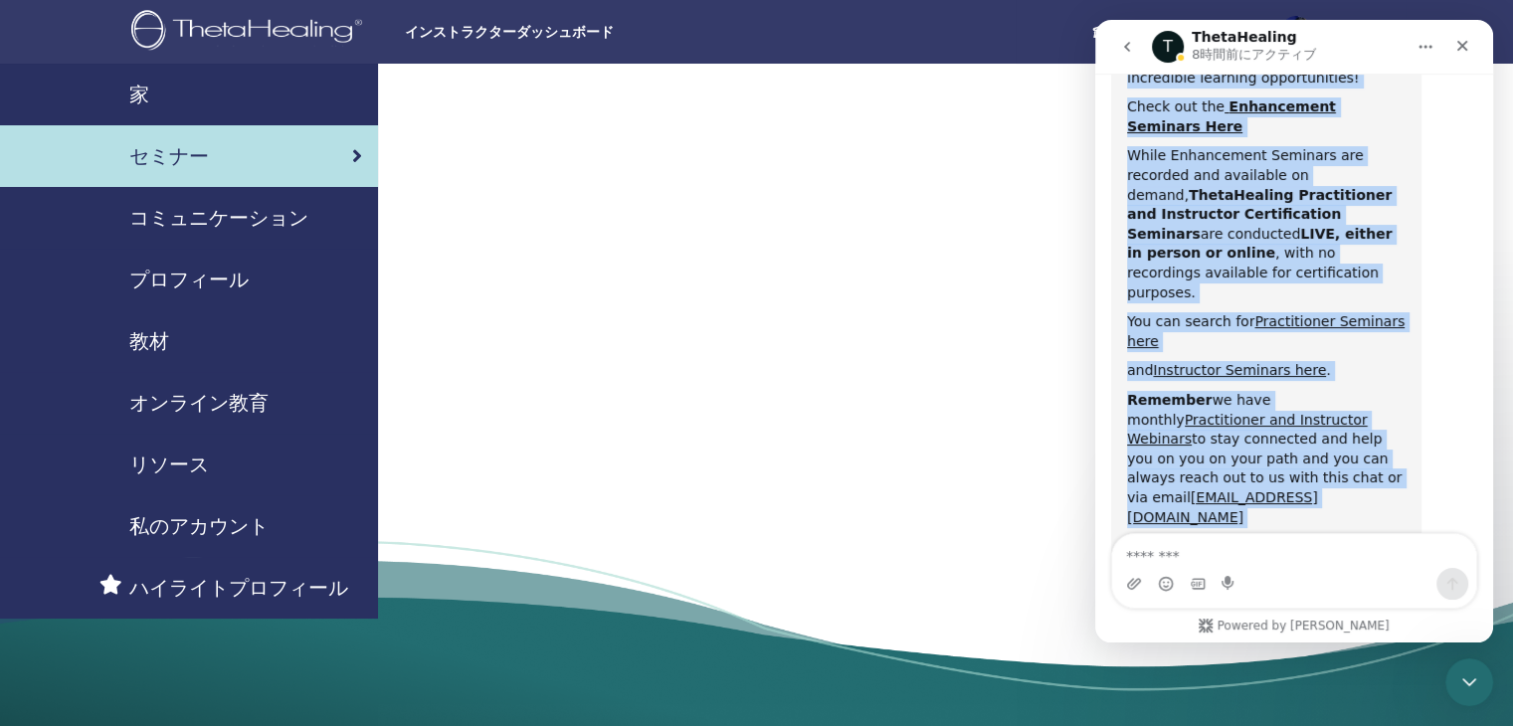
scroll to position [963, 0]
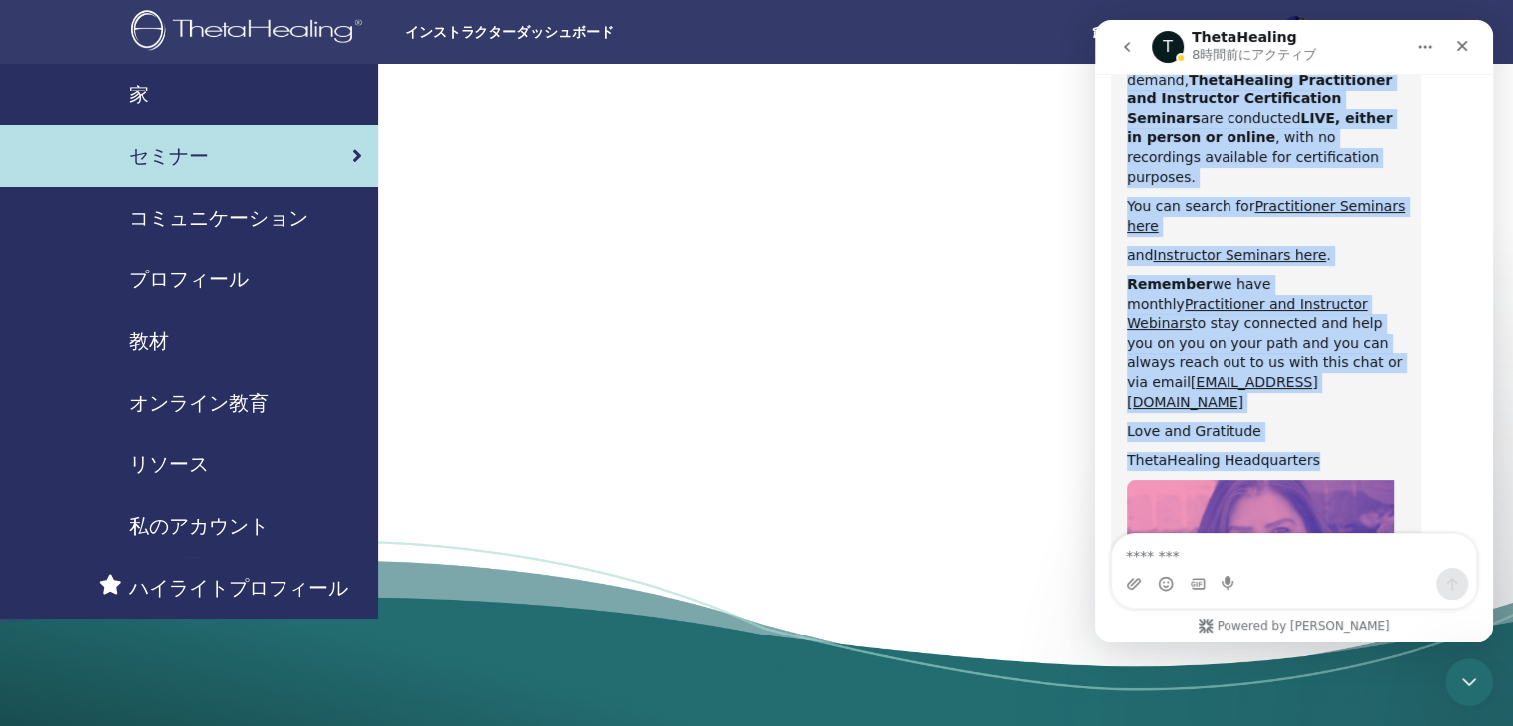
drag, startPoint x: 1125, startPoint y: 216, endPoint x: 1307, endPoint y: 240, distance: 183.6
click at [1307, 240] on div "Hi Shuetu, As a ThetaHealing Practitioner and Instructor, continuous growth com…" at bounding box center [1266, 67] width 310 height 1404
click at [1257, 276] on div "Remember we have monthly Practitioner and Instructor Webinars to stay connected…" at bounding box center [1266, 344] width 279 height 136
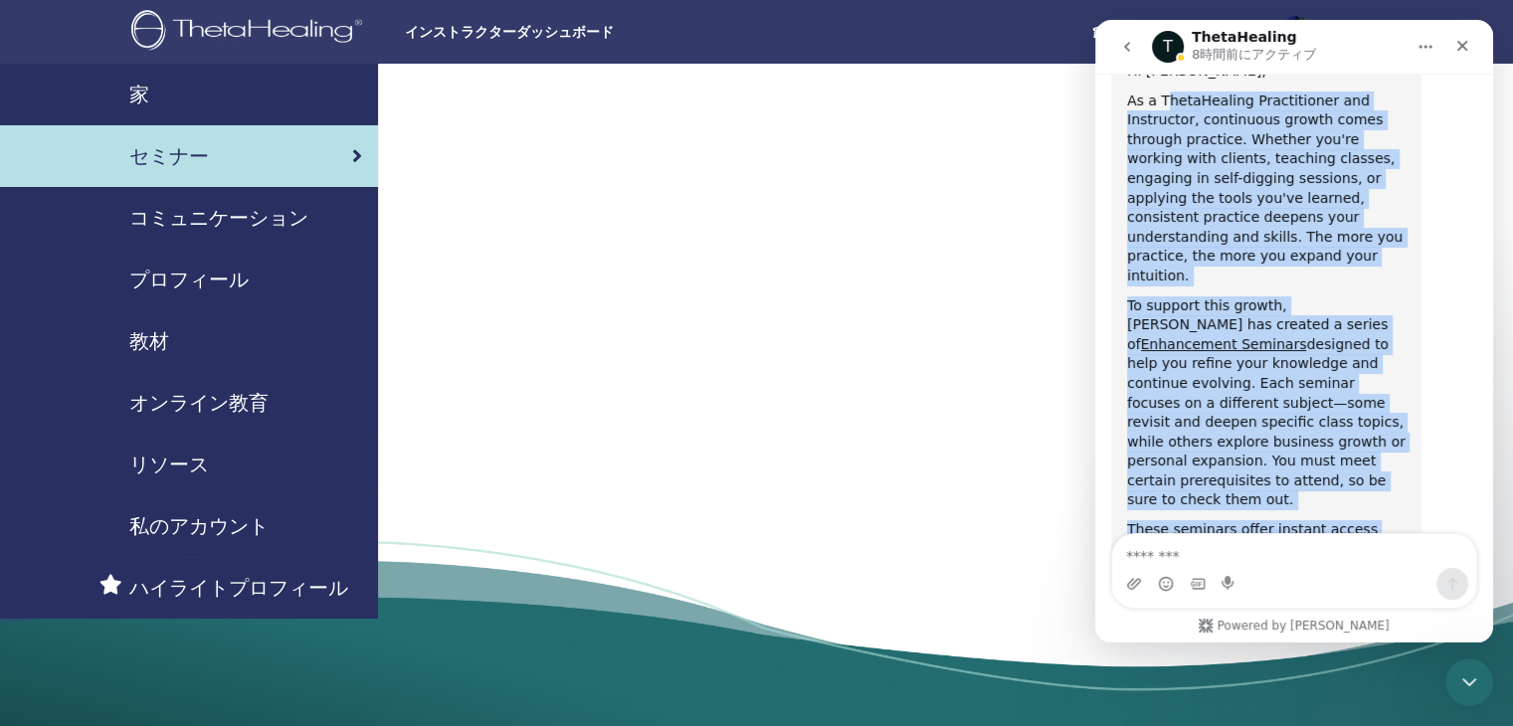
scroll to position [231, 0]
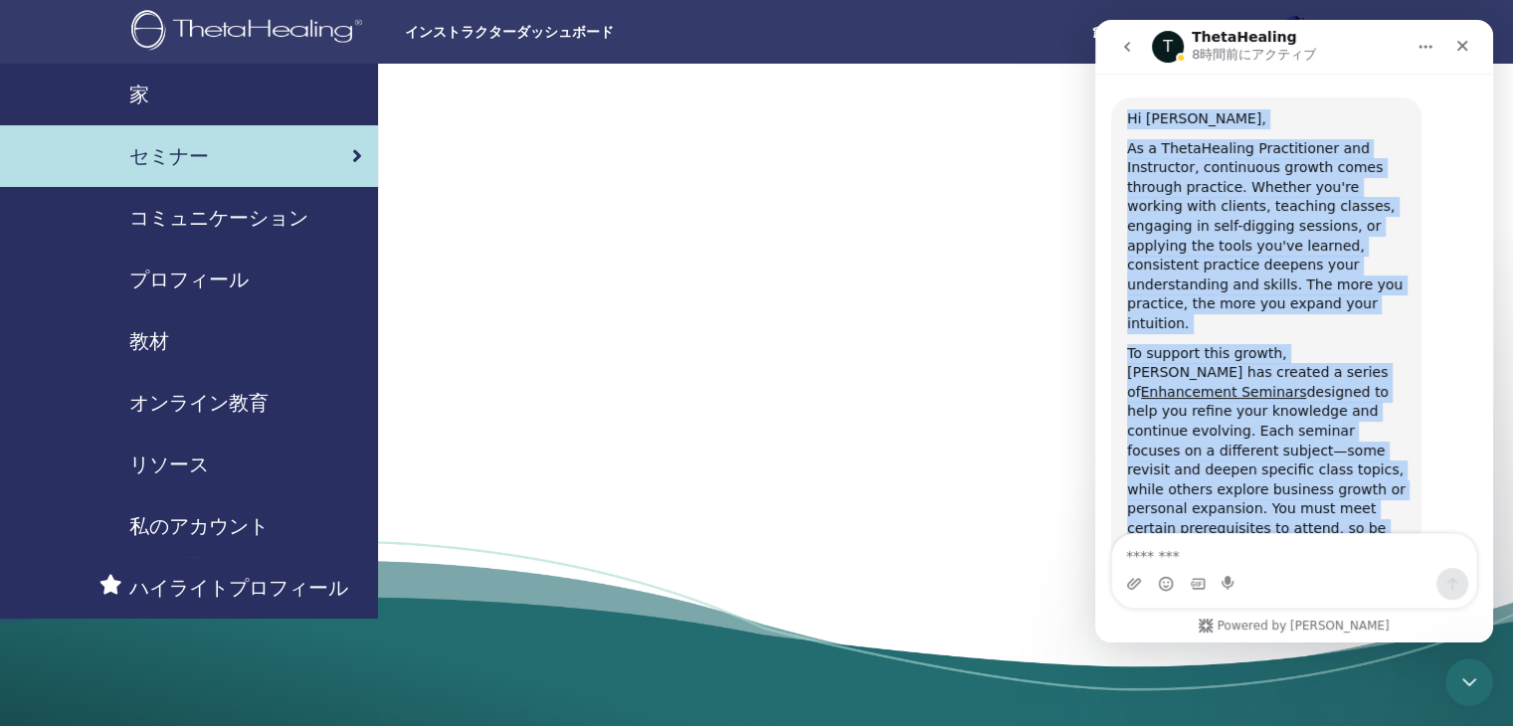
drag, startPoint x: 1314, startPoint y: 246, endPoint x: 1126, endPoint y: 127, distance: 222.2
copy div "Hi Shuetu, As a ThetaHealing Practitioner and Instructor, continuous growth com…"
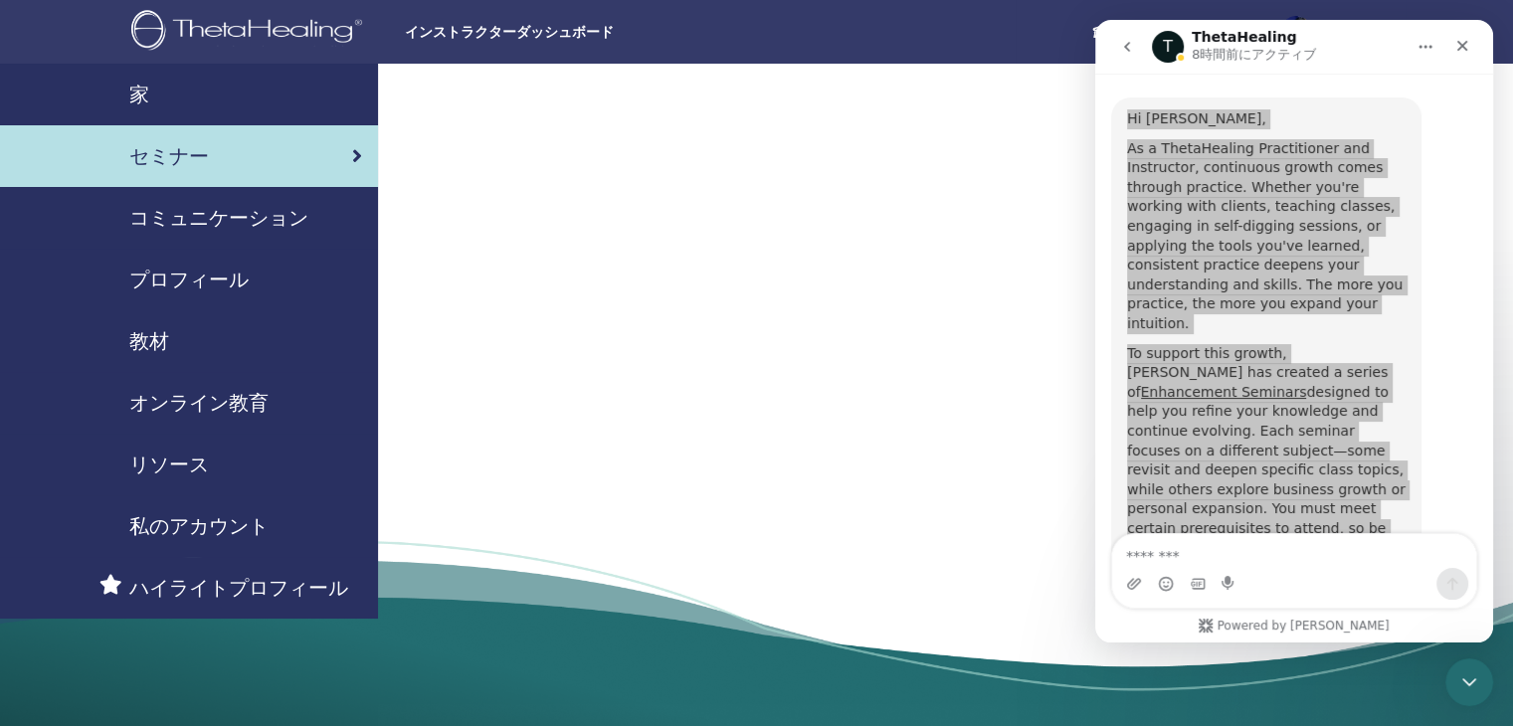
click at [659, 255] on div at bounding box center [945, 402] width 1135 height 677
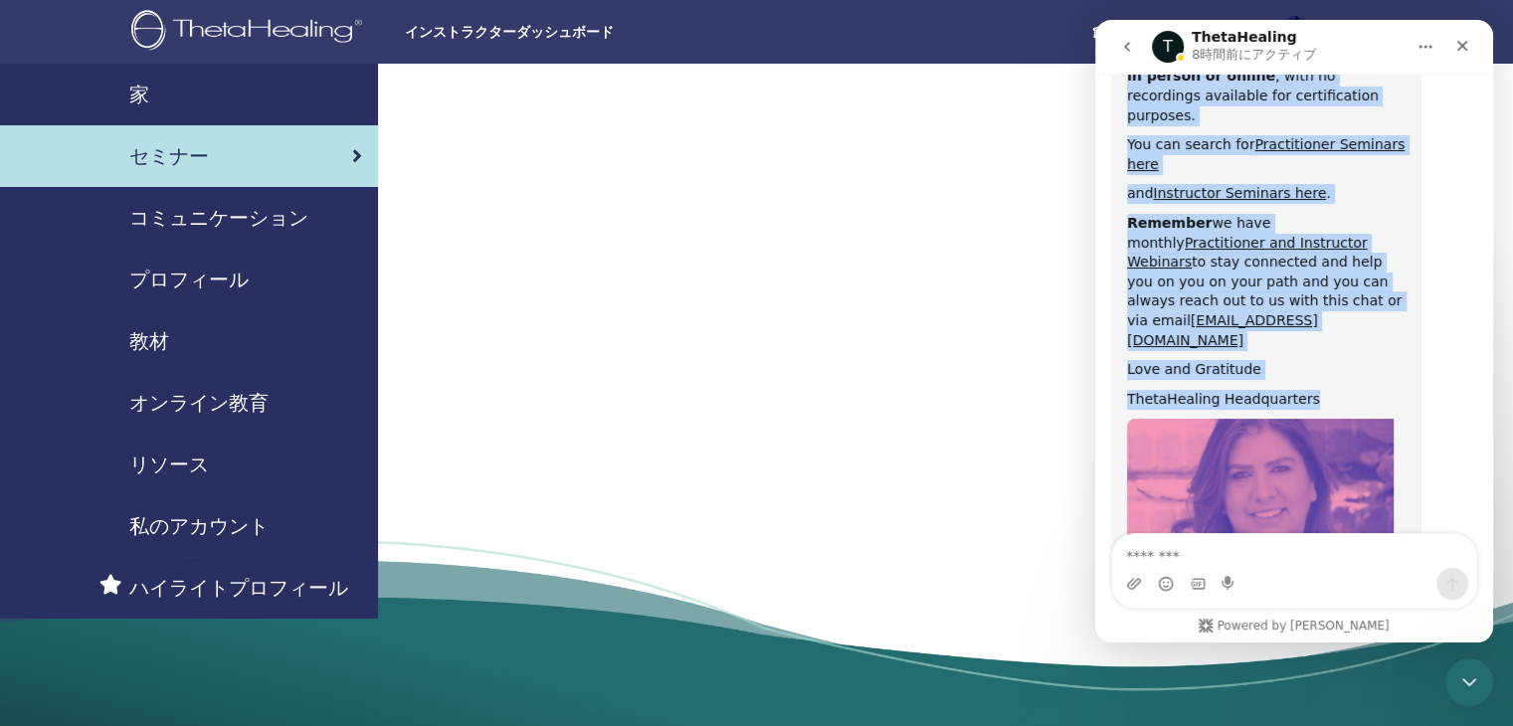
scroll to position [0, 0]
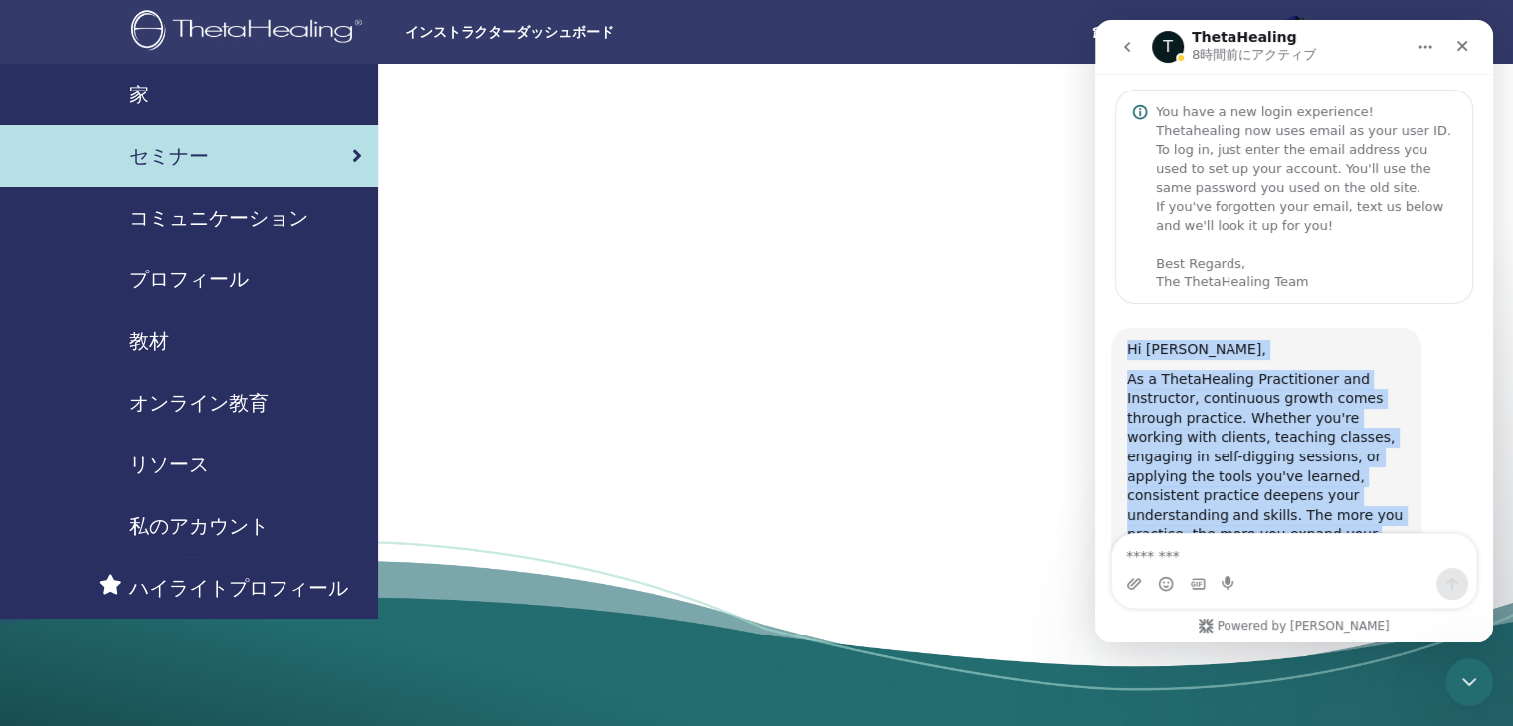
click at [1128, 46] on icon "go back" at bounding box center [1127, 47] width 16 height 16
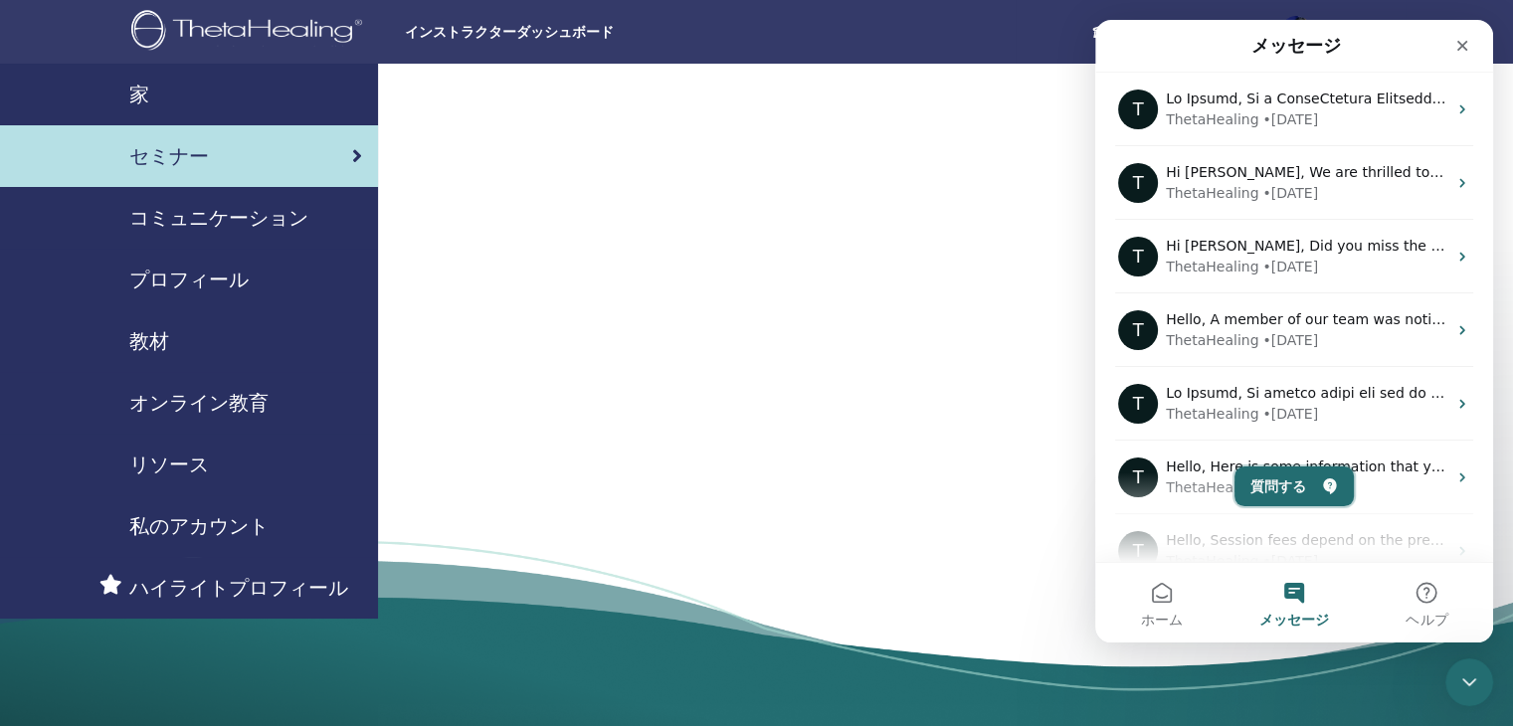
click at [1310, 486] on button "質問する" at bounding box center [1294, 487] width 119 height 40
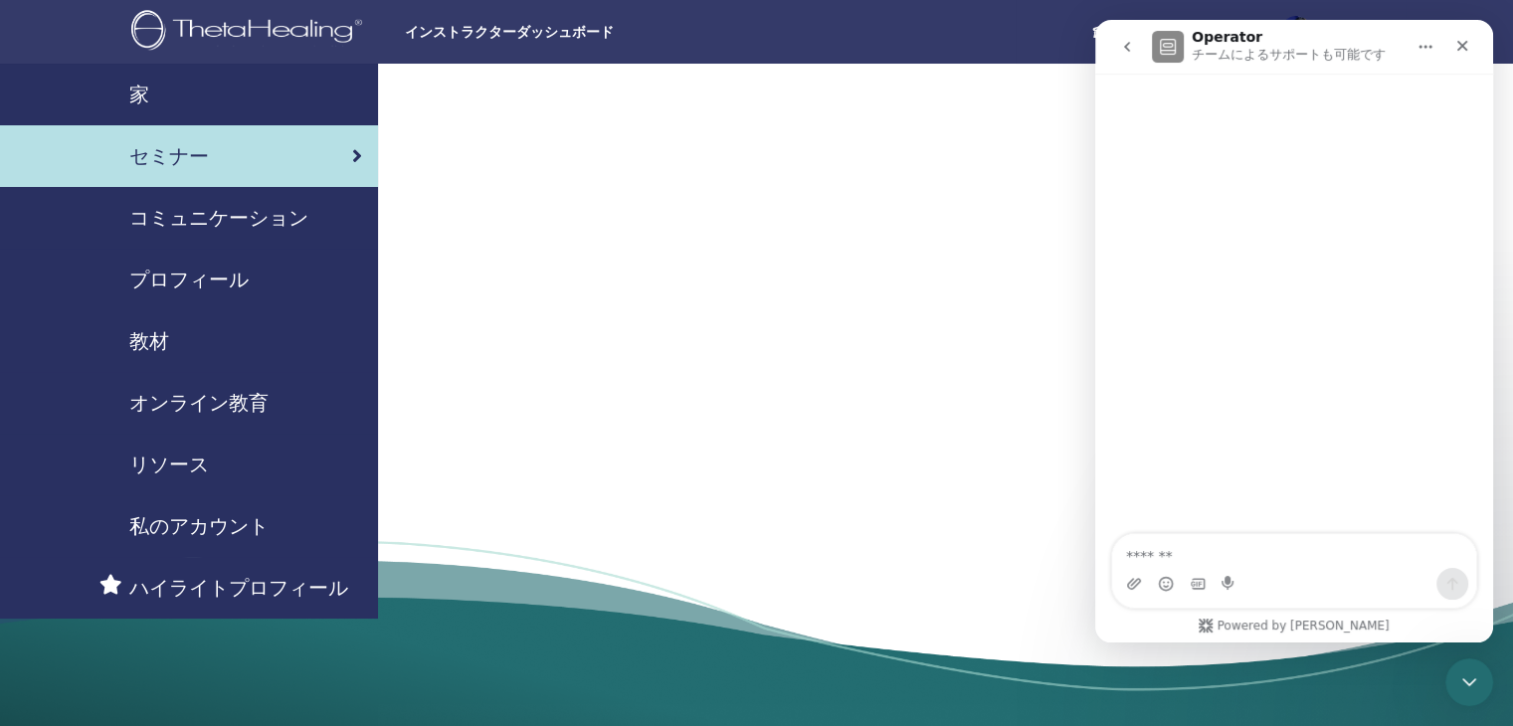
click at [1244, 553] on textarea "質問する..." at bounding box center [1294, 551] width 364 height 34
type textarea "*****"
click at [1242, 556] on textarea "質問する..." at bounding box center [1294, 551] width 364 height 34
click at [1252, 549] on textarea "質問する..." at bounding box center [1294, 551] width 364 height 34
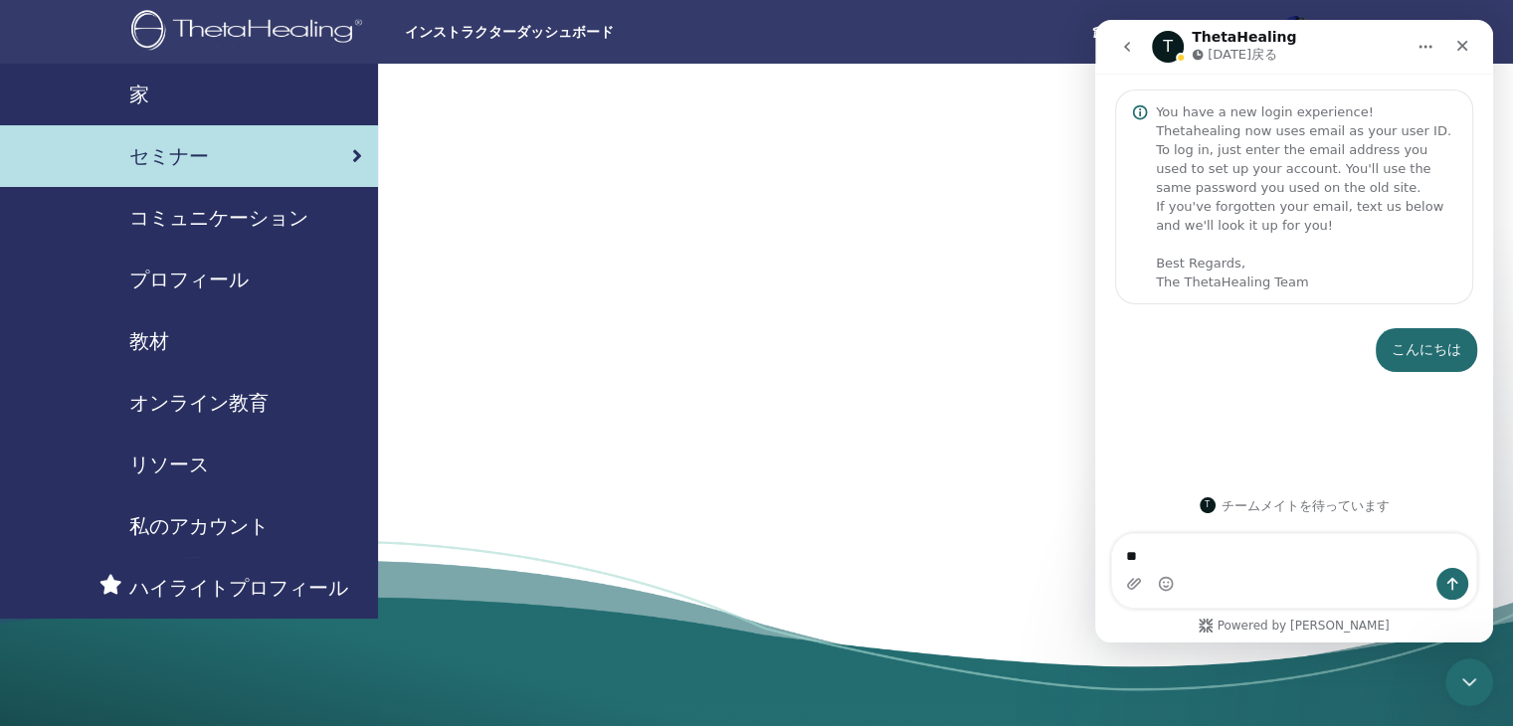
type textarea "*"
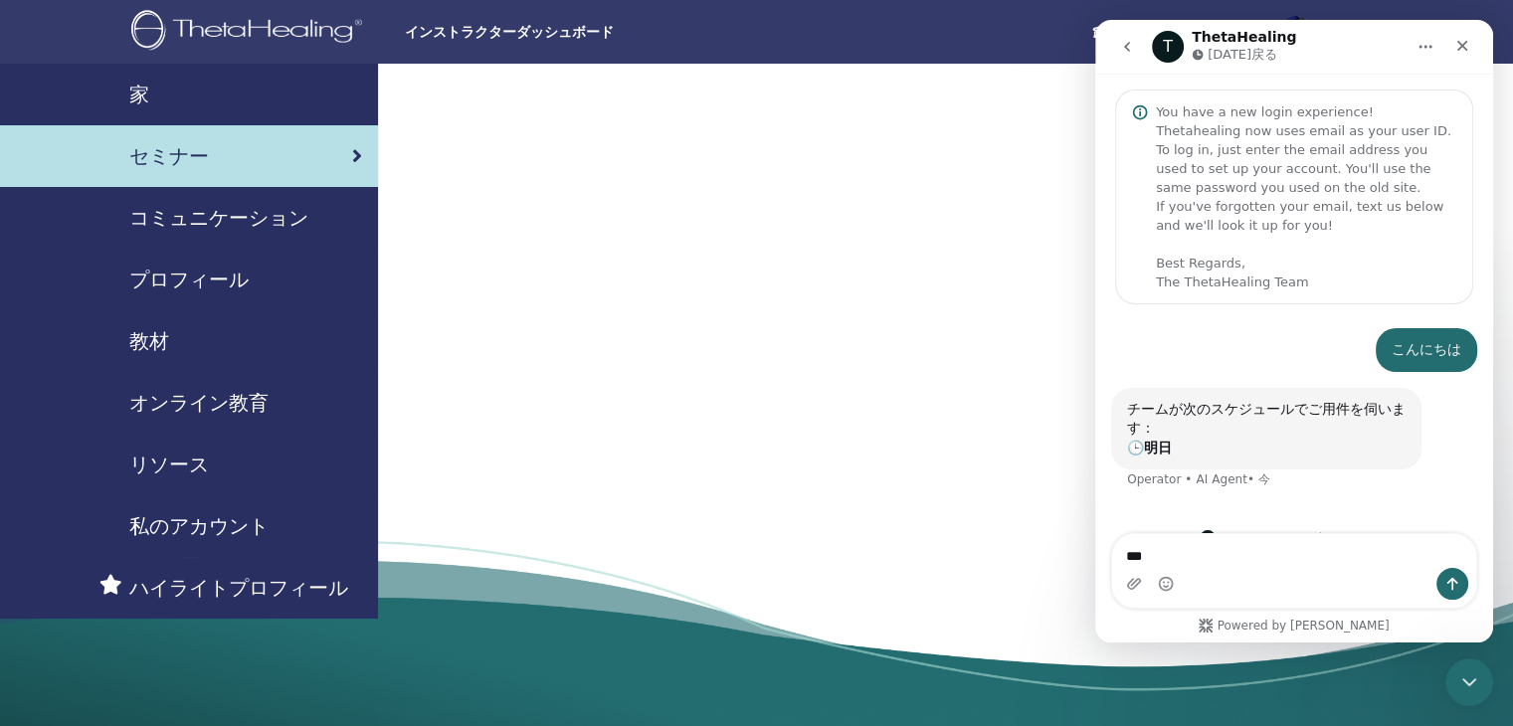
scroll to position [12, 0]
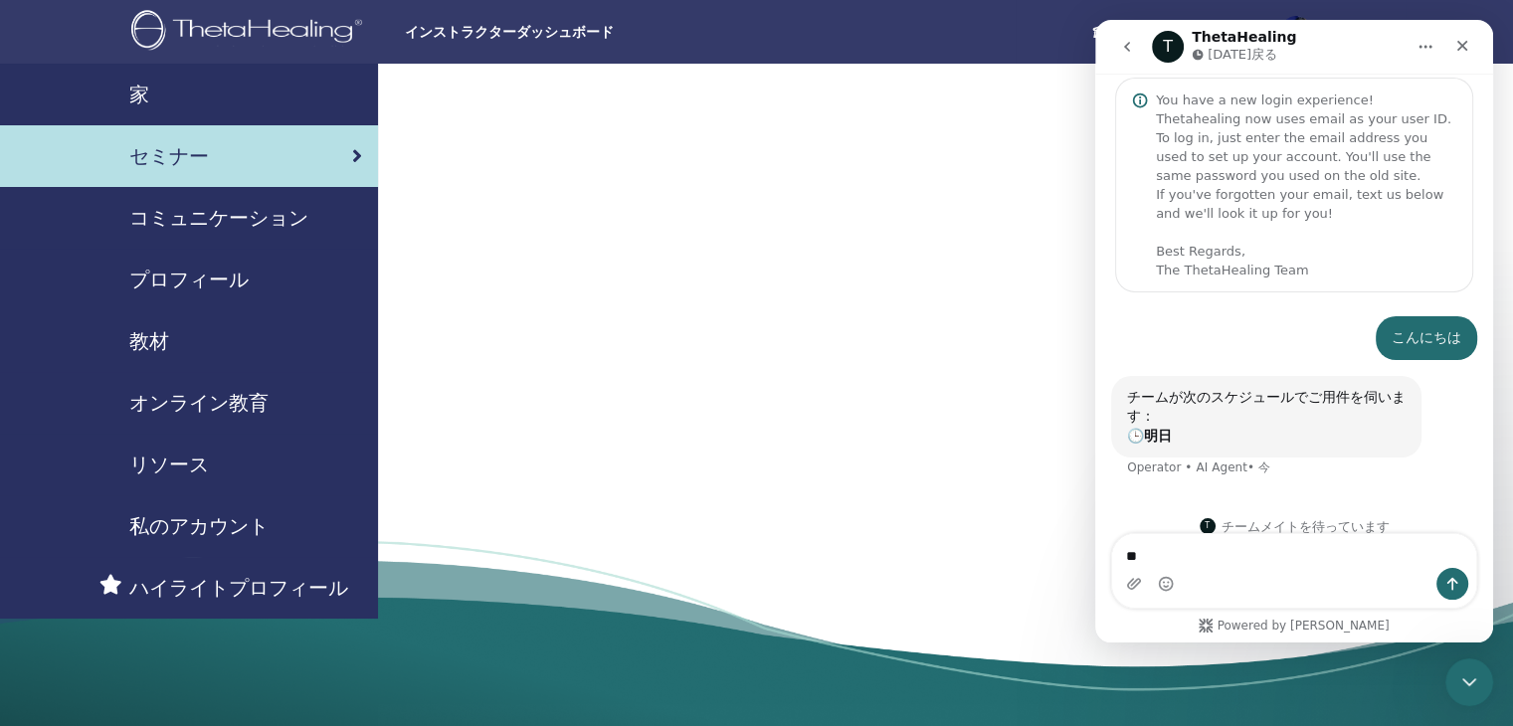
type textarea "*"
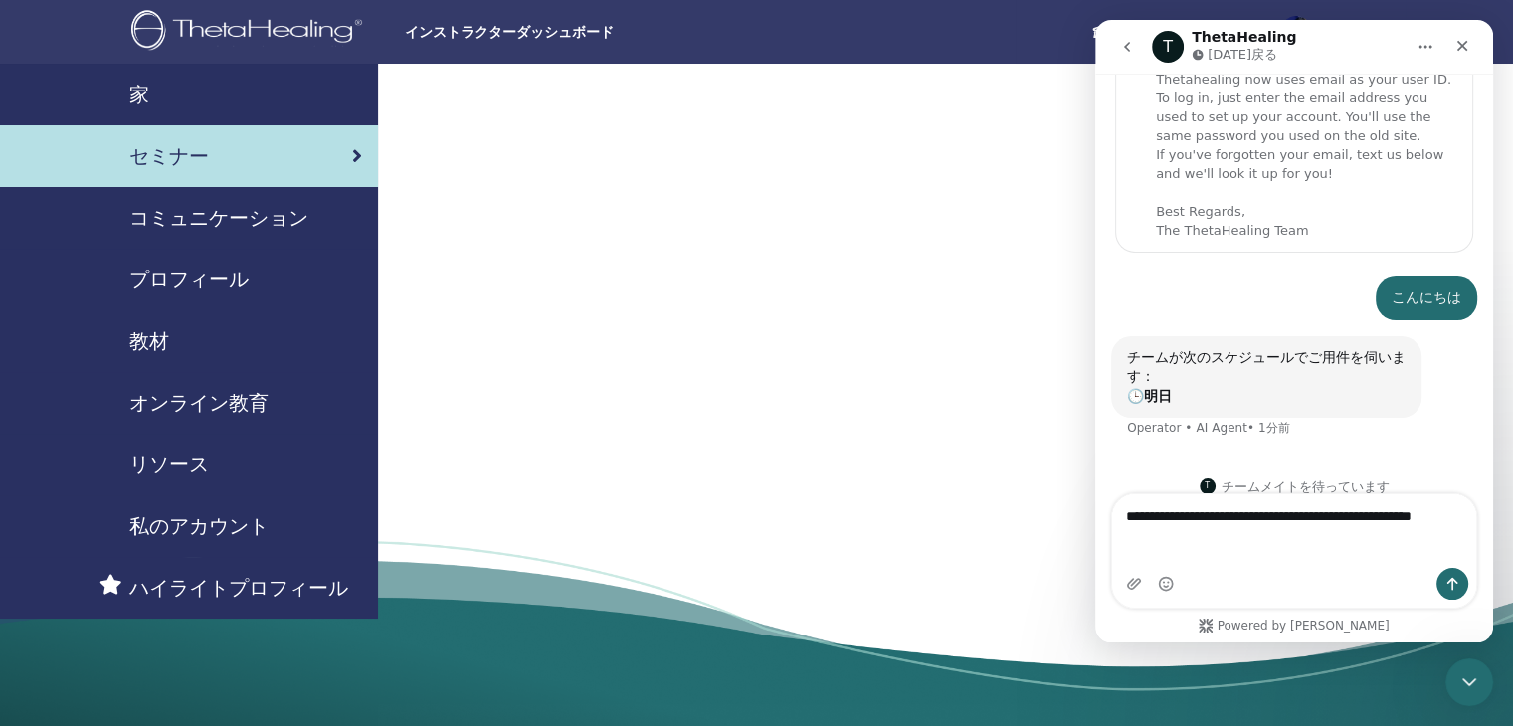
scroll to position [32, 0]
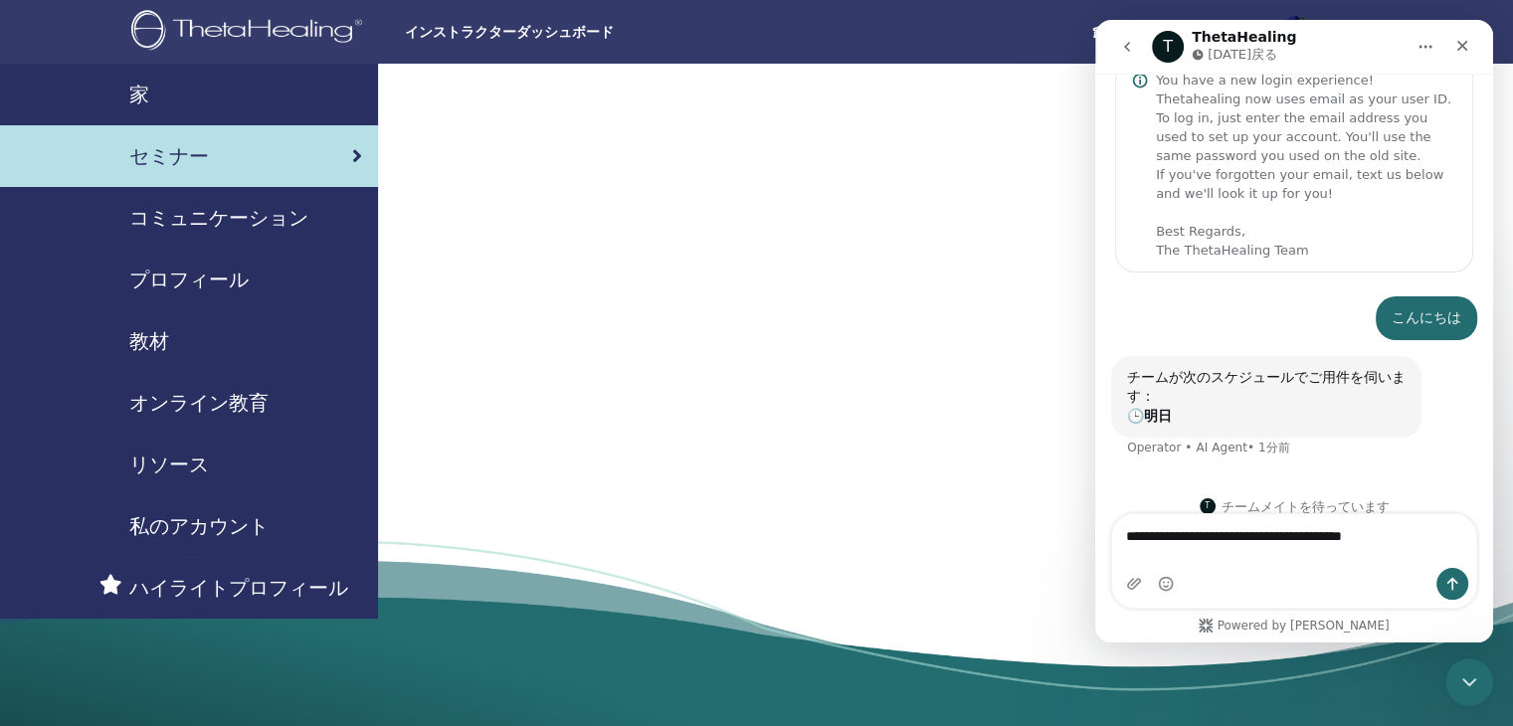
click at [1182, 535] on textarea "**********" at bounding box center [1294, 541] width 364 height 54
click at [1302, 565] on textarea "**********" at bounding box center [1294, 541] width 364 height 54
click at [1270, 535] on textarea "**********" at bounding box center [1294, 541] width 364 height 54
click at [1374, 548] on textarea "**********" at bounding box center [1294, 521] width 364 height 54
type textarea "**********"
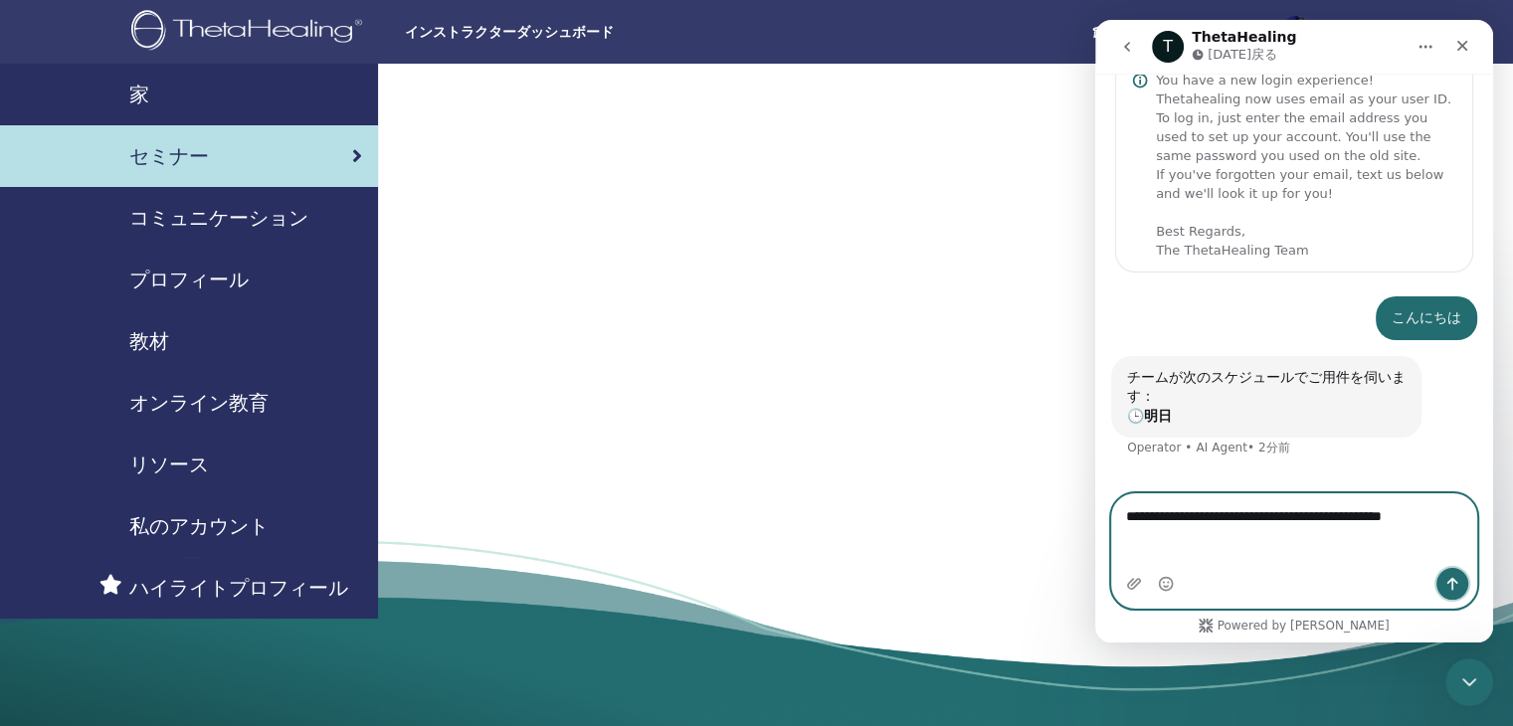
click at [1451, 589] on icon "メッセージを送信…" at bounding box center [1453, 584] width 16 height 16
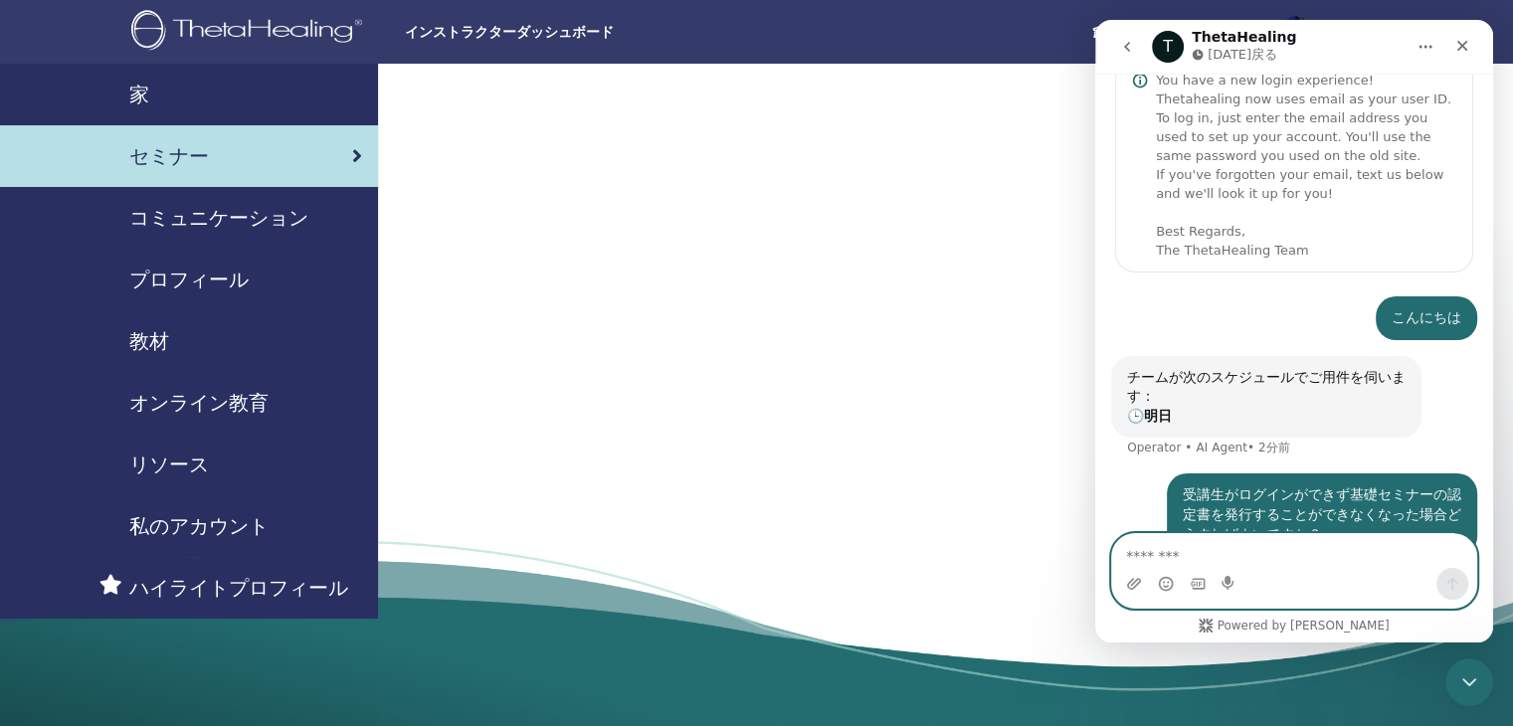
scroll to position [111, 0]
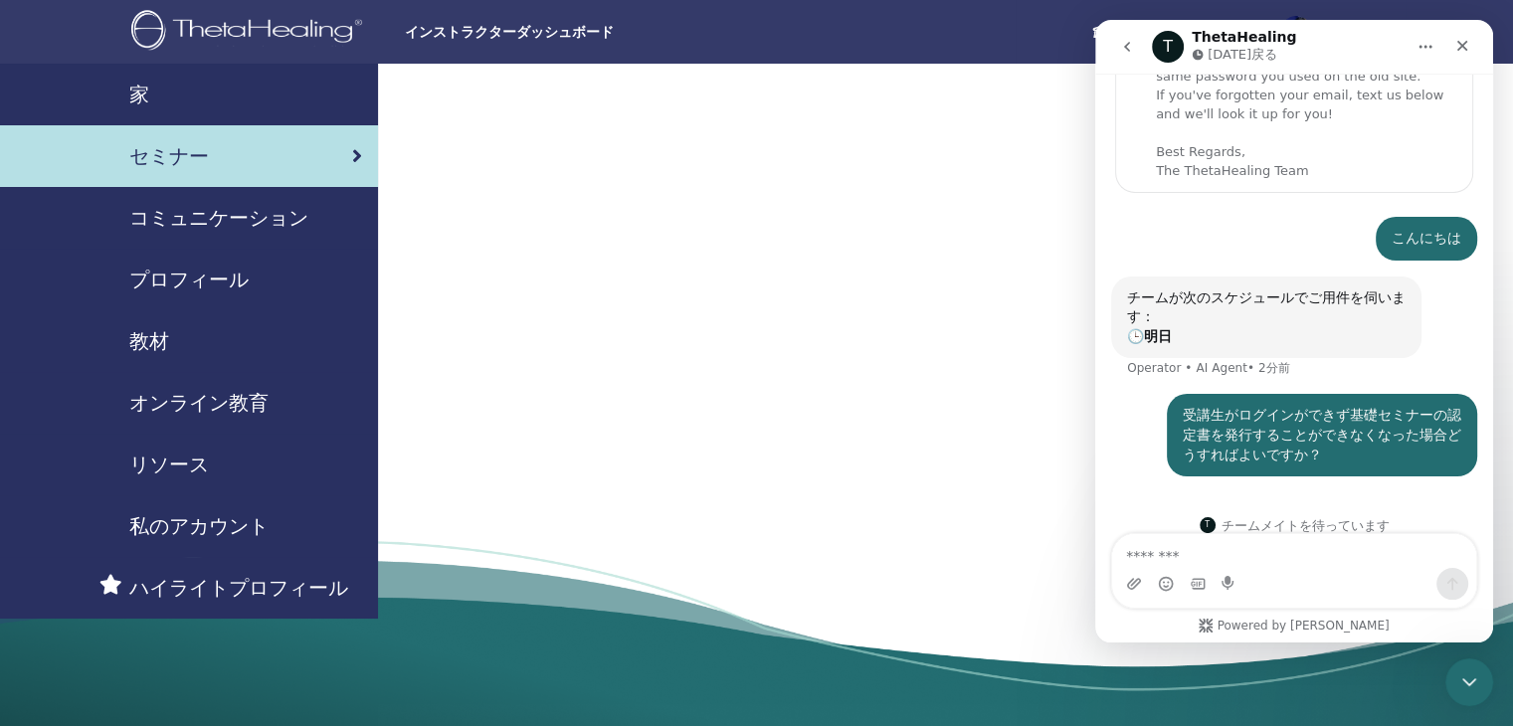
click at [951, 338] on div at bounding box center [945, 402] width 1135 height 677
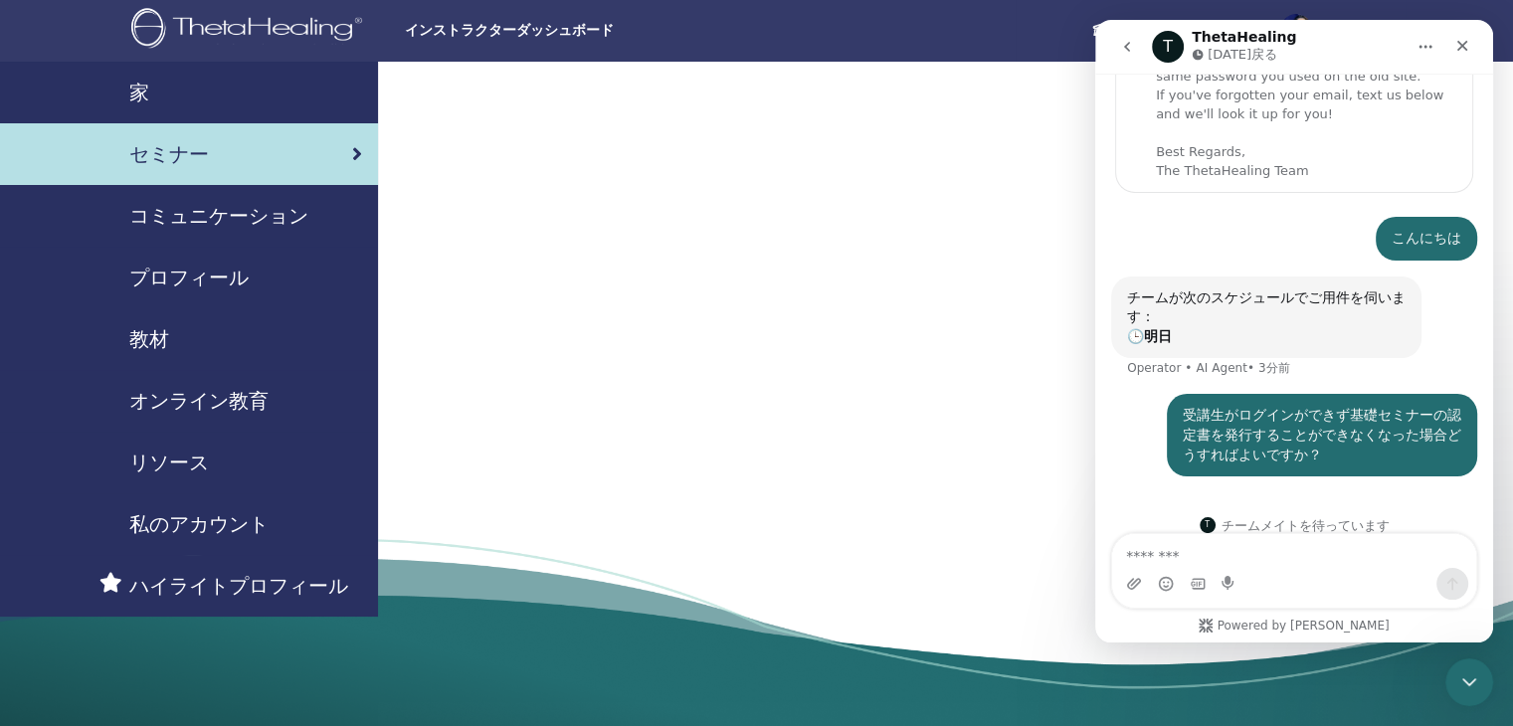
click at [656, 243] on div at bounding box center [945, 400] width 1135 height 677
click at [1190, 555] on textarea "メッセージ..." at bounding box center [1294, 551] width 364 height 34
click at [756, 240] on div at bounding box center [945, 400] width 1135 height 677
click at [1466, 41] on icon "クローズ" at bounding box center [1463, 46] width 16 height 16
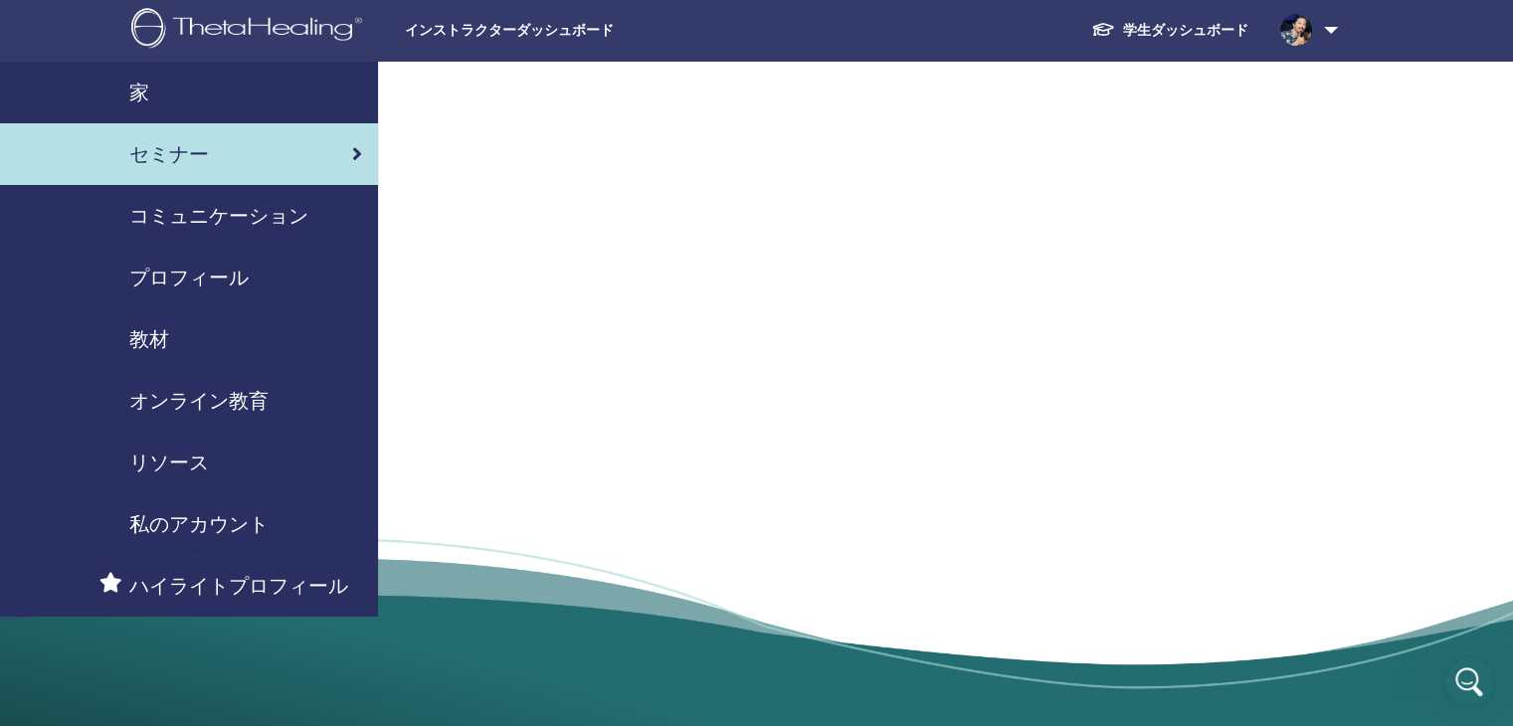
click at [720, 249] on div at bounding box center [945, 400] width 1135 height 677
click at [267, 206] on font "コミュニケーション" at bounding box center [218, 216] width 179 height 26
click at [174, 343] on div "教材" at bounding box center [189, 339] width 346 height 30
click at [613, 268] on div at bounding box center [945, 400] width 1135 height 677
